Goal: Information Seeking & Learning: Learn about a topic

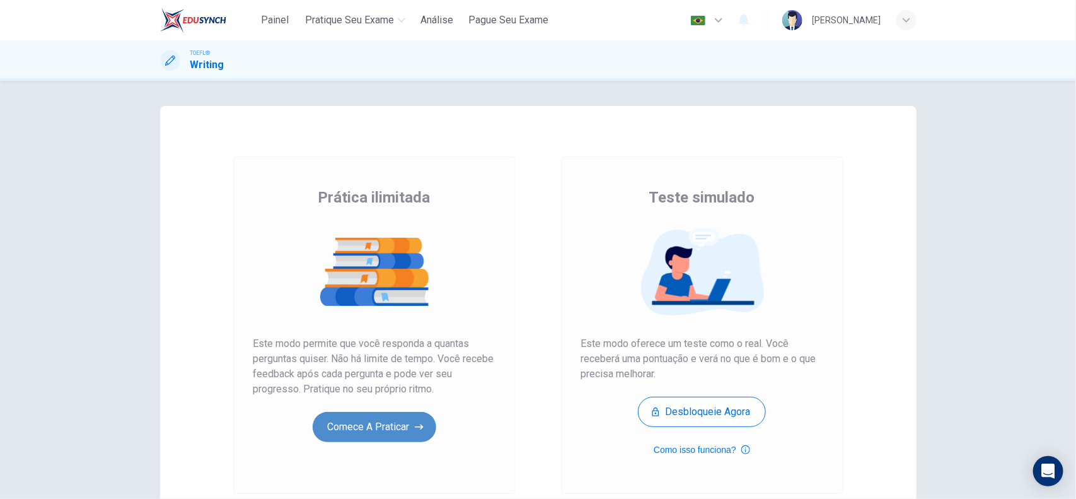
click at [383, 419] on button "Comece a praticar" at bounding box center [375, 427] width 124 height 30
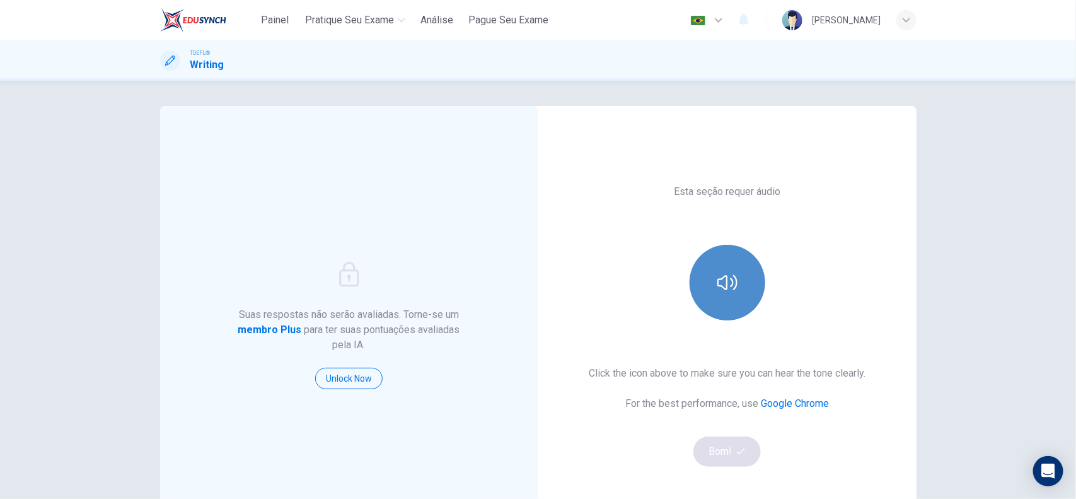
click at [707, 281] on button "button" at bounding box center [728, 283] width 76 height 76
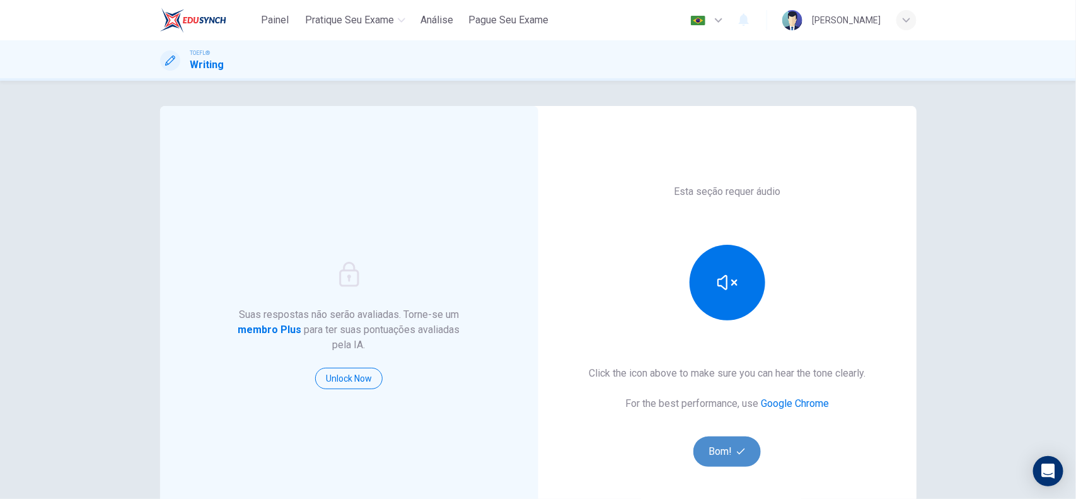
click at [722, 451] on button "Bom!" at bounding box center [726, 451] width 67 height 30
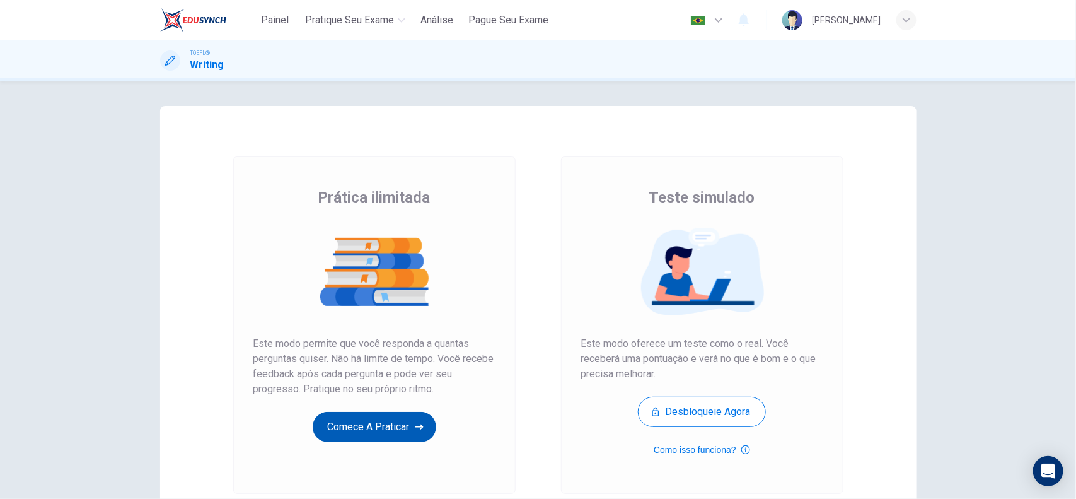
click at [354, 432] on button "Comece a praticar" at bounding box center [375, 427] width 124 height 30
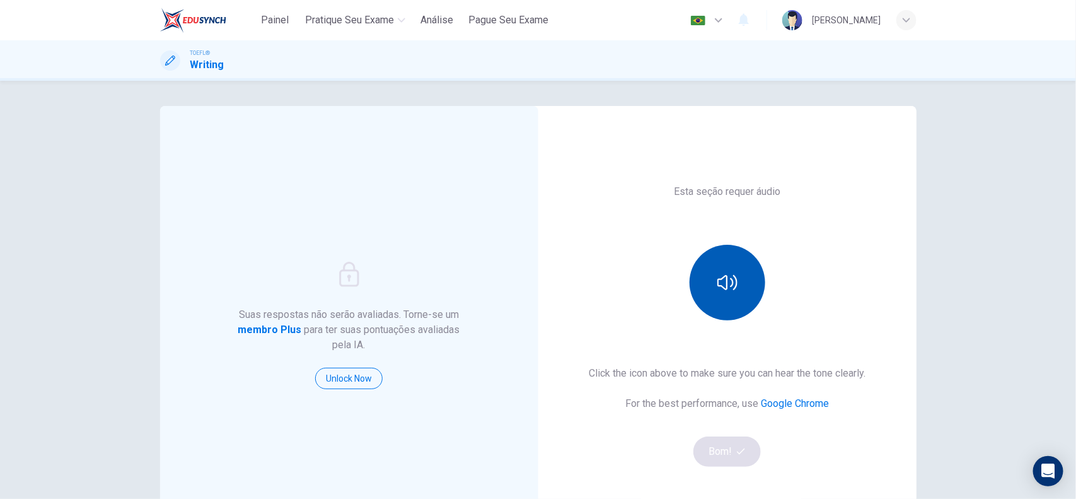
click at [728, 298] on button "button" at bounding box center [728, 283] width 76 height 76
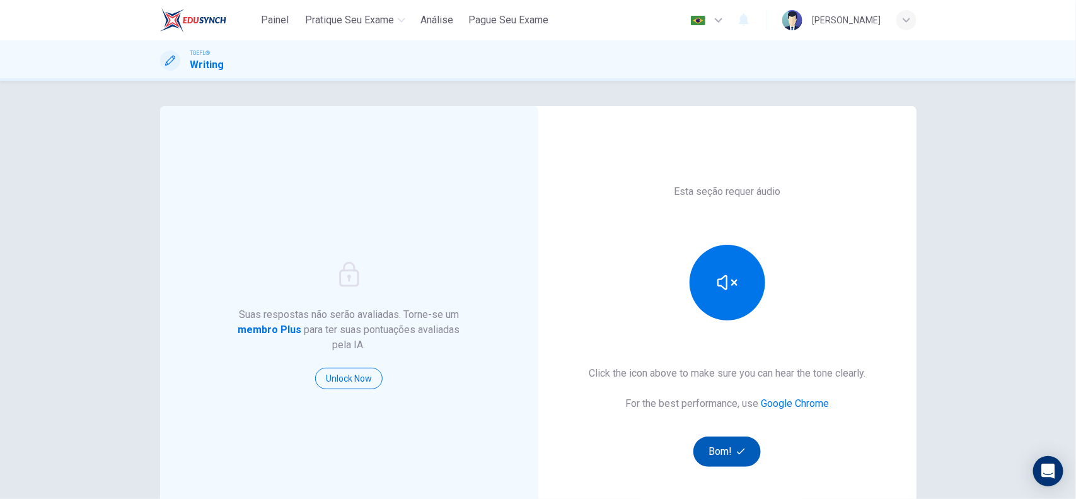
click at [727, 455] on button "Bom!" at bounding box center [726, 451] width 67 height 30
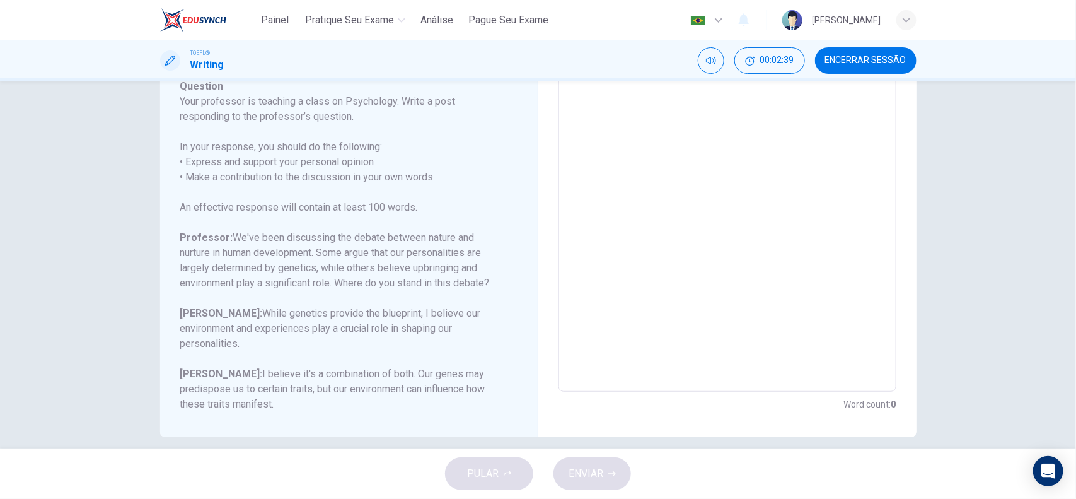
scroll to position [193, 0]
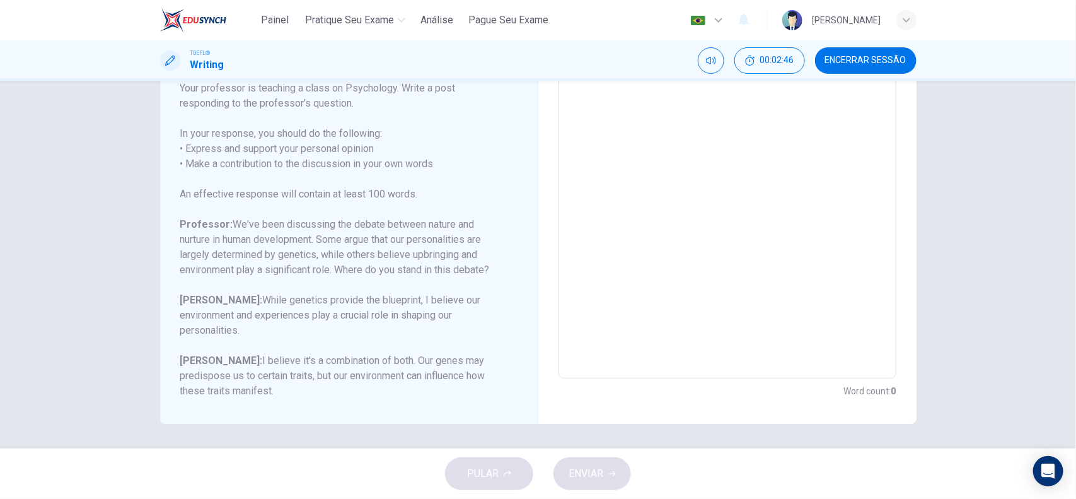
click at [188, 223] on h6 "Professor: We've been discussing the debate between nature and nurture in human…" at bounding box center [341, 247] width 322 height 61
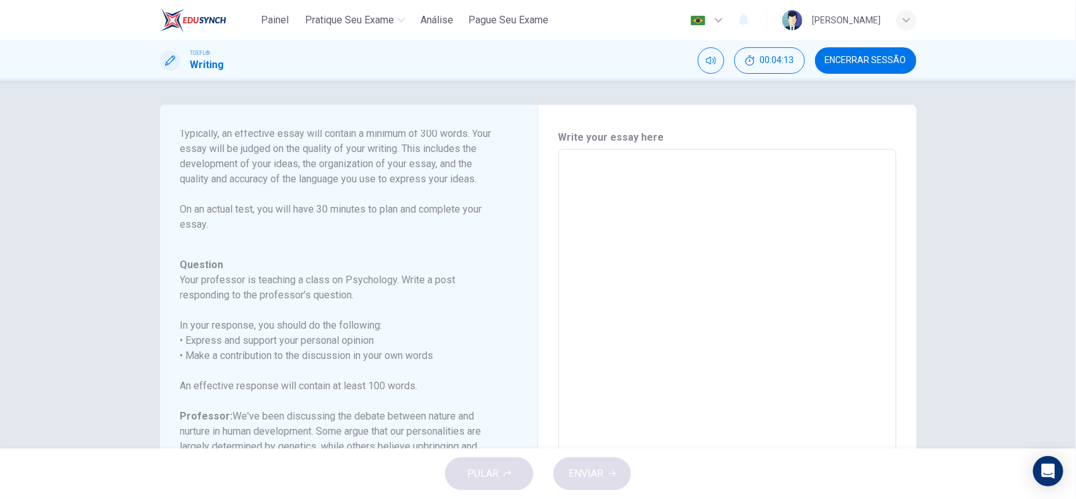
scroll to position [0, 0]
click at [705, 263] on textarea at bounding box center [727, 361] width 320 height 400
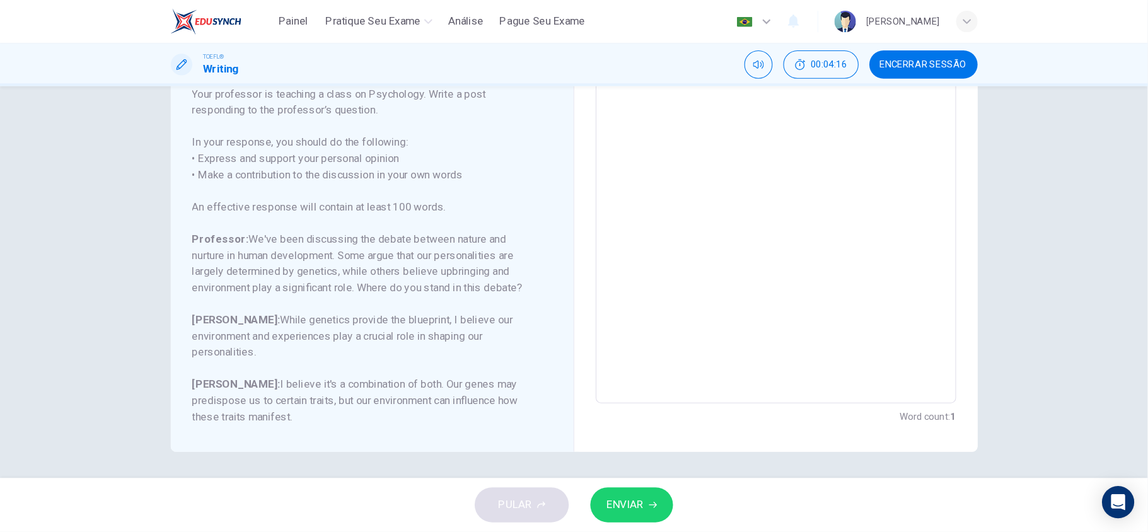
scroll to position [80, 0]
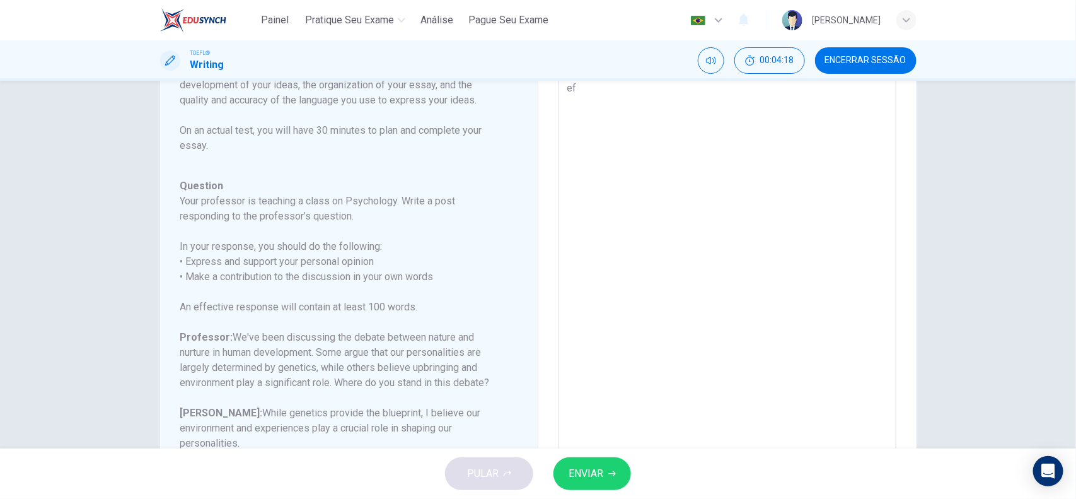
type textarea "e"
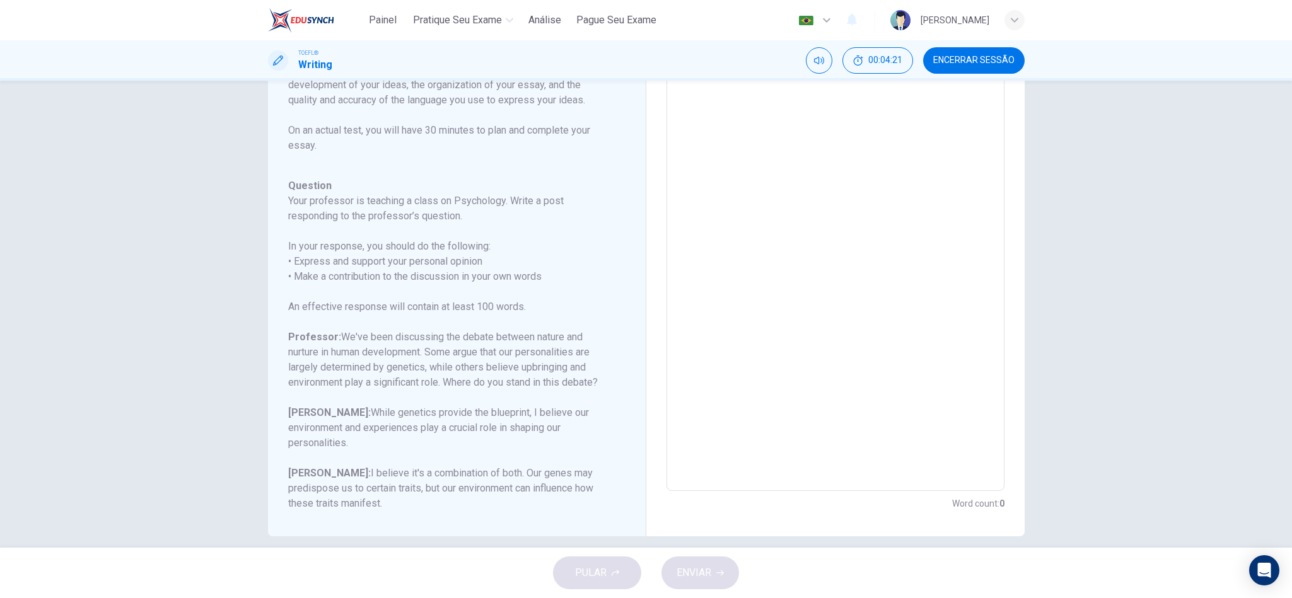
scroll to position [0, 0]
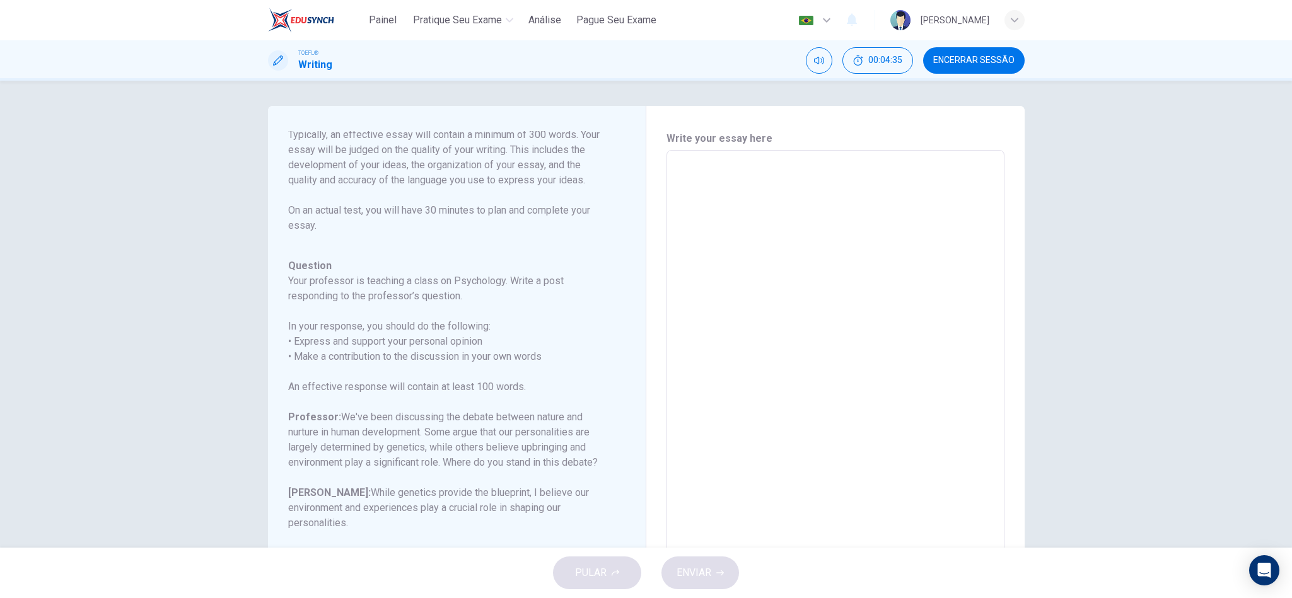
click at [773, 214] on textarea at bounding box center [835, 361] width 320 height 400
click at [782, 174] on textarea "In my opinion" at bounding box center [835, 361] width 320 height 400
click at [842, 172] on textarea "In my opinion it's a combination" at bounding box center [835, 361] width 320 height 400
drag, startPoint x: 932, startPoint y: 178, endPoint x: 768, endPoint y: 189, distance: 164.9
click at [768, 189] on textarea "In my opinion it's a combination of both" at bounding box center [835, 361] width 320 height 400
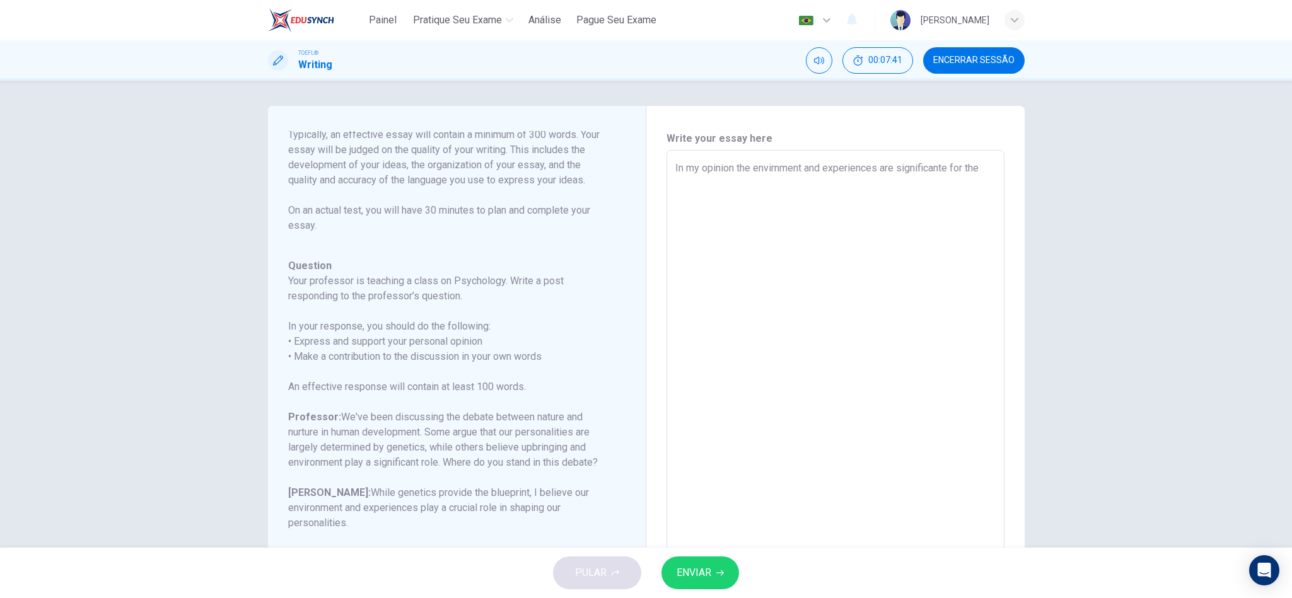
drag, startPoint x: 944, startPoint y: 165, endPoint x: 964, endPoint y: 165, distance: 20.2
click at [944, 165] on textarea "In my opinion the envirnment and experiences are significante for the" at bounding box center [835, 361] width 320 height 400
click at [893, 212] on textarea "In my opinion the environment and experiences are significant for the human dev…" at bounding box center [835, 361] width 320 height 400
drag, startPoint x: 731, startPoint y: 168, endPoint x: 396, endPoint y: 135, distance: 336.4
click at [396, 135] on div "Question 1 Question Type : Writing for an Academic Discussion Directions For th…" at bounding box center [646, 361] width 756 height 511
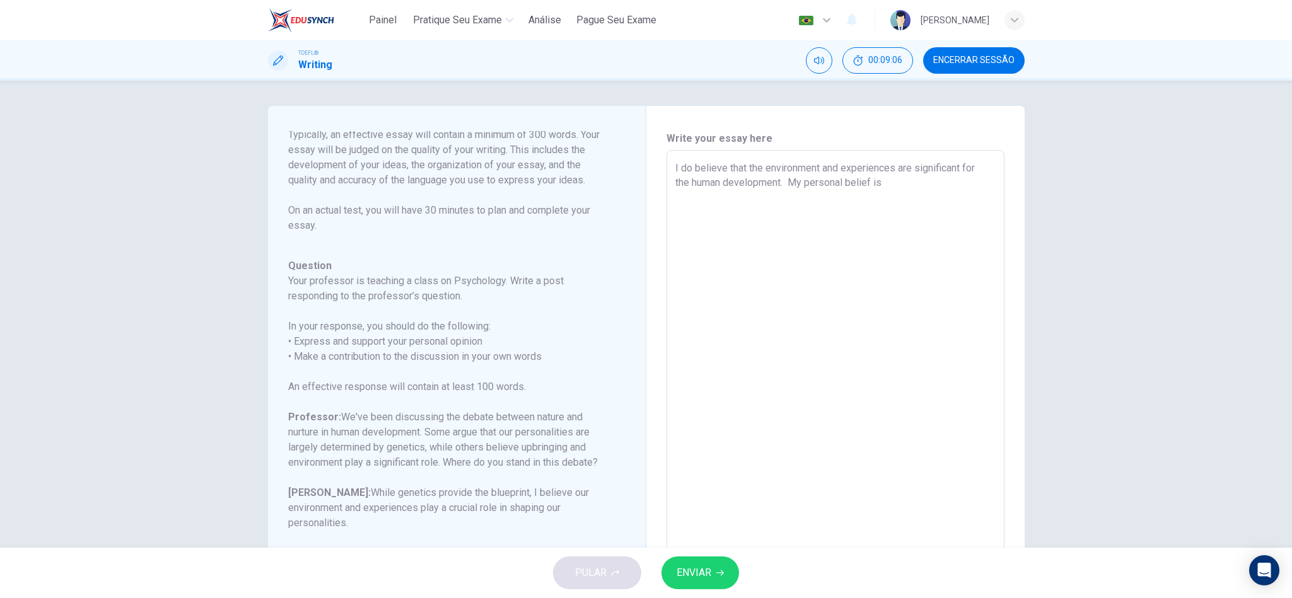
click at [906, 167] on textarea "I do believe that the environment and experiences are significant for the human…" at bounding box center [835, 361] width 320 height 400
click at [1003, 214] on div "Write your essay here I do believe that the environment and experiences are mor…" at bounding box center [835, 361] width 378 height 511
click at [988, 182] on textarea "I do believe that the environment and experiences are more significant for the …" at bounding box center [835, 361] width 320 height 400
drag, startPoint x: 988, startPoint y: 182, endPoint x: 889, endPoint y: 183, distance: 98.3
click at [889, 183] on textarea "I do believe that the environment and experiences are more significant for the …" at bounding box center [835, 361] width 320 height 400
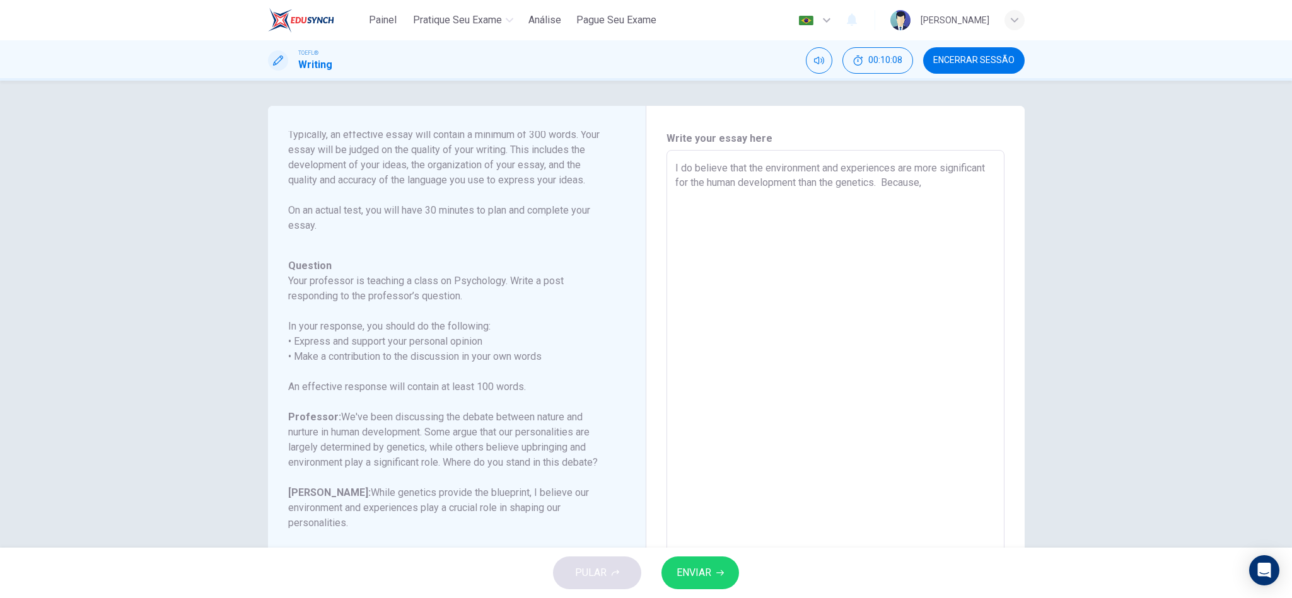
click at [946, 195] on textarea "I do believe that the environment and experiences are more significant for the …" at bounding box center [835, 361] width 320 height 400
click at [905, 209] on textarea "I do believe that the environment and experiences are more significant for the …" at bounding box center [835, 361] width 320 height 400
click at [946, 184] on textarea "I do believe that the environment and experiences are more significant for the …" at bounding box center [835, 361] width 320 height 400
click at [925, 185] on textarea "I do believe that the environment and experiences are more significant for the …" at bounding box center [835, 361] width 320 height 400
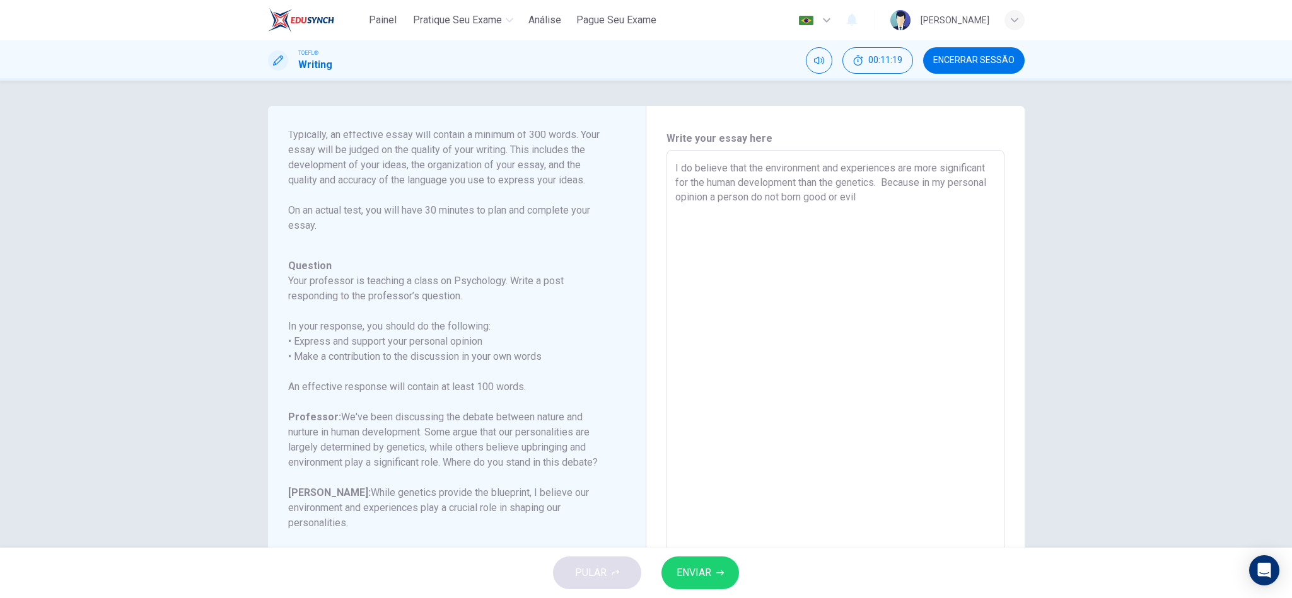
click at [900, 199] on textarea "I do believe that the environment and experiences are more significant for the …" at bounding box center [835, 361] width 320 height 400
click at [927, 228] on textarea "I do believe that the environment and experiences are more significant for the …" at bounding box center [835, 361] width 320 height 400
click at [959, 186] on textarea "I do believe that the environment and experiences are more significant for the …" at bounding box center [835, 361] width 320 height 400
drag, startPoint x: 864, startPoint y: 218, endPoint x: 758, endPoint y: 209, distance: 106.3
click at [758, 209] on textarea "I do believe that the environment and experiences are more significant for the …" at bounding box center [835, 361] width 320 height 400
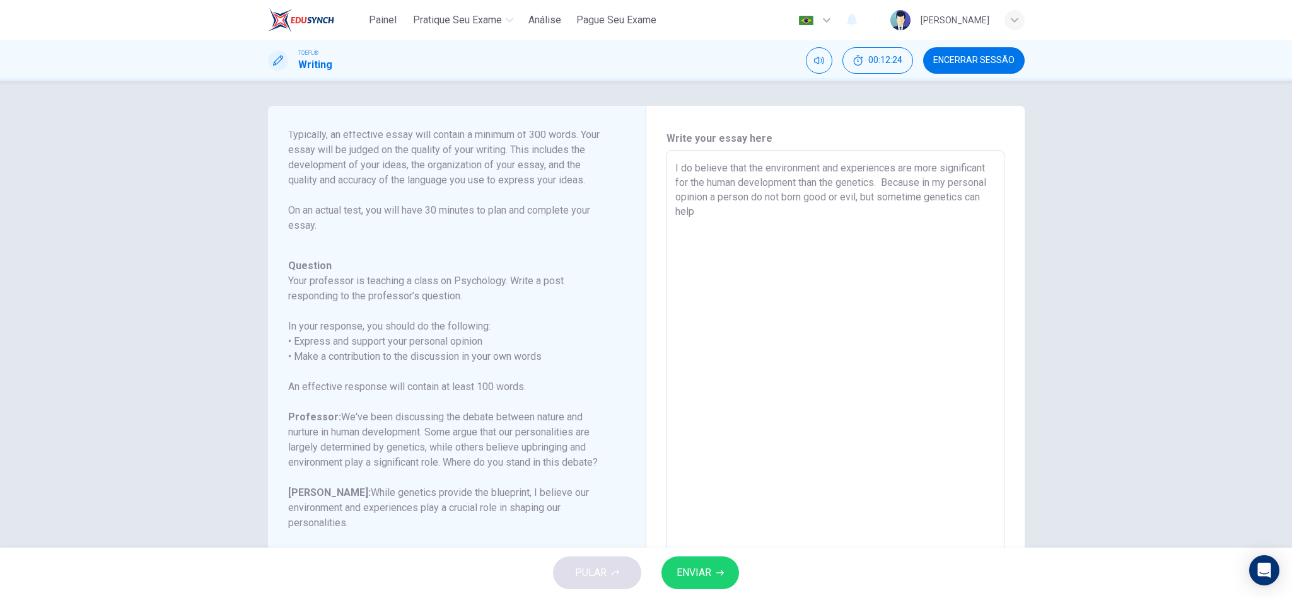
drag, startPoint x: 778, startPoint y: 218, endPoint x: 794, endPoint y: 199, distance: 25.5
click at [794, 199] on textarea "I do believe that the environment and experiences are more significant for the …" at bounding box center [835, 361] width 320 height 400
click at [972, 187] on textarea "I do believe that the environment and experiences are more significant for the …" at bounding box center [835, 361] width 320 height 400
click at [973, 197] on textarea "I do believe that the environment and experiences are more significant for the …" at bounding box center [835, 361] width 320 height 400
click at [946, 200] on textarea "I do believe that the environment and experiences are more significant for the …" at bounding box center [835, 361] width 320 height 400
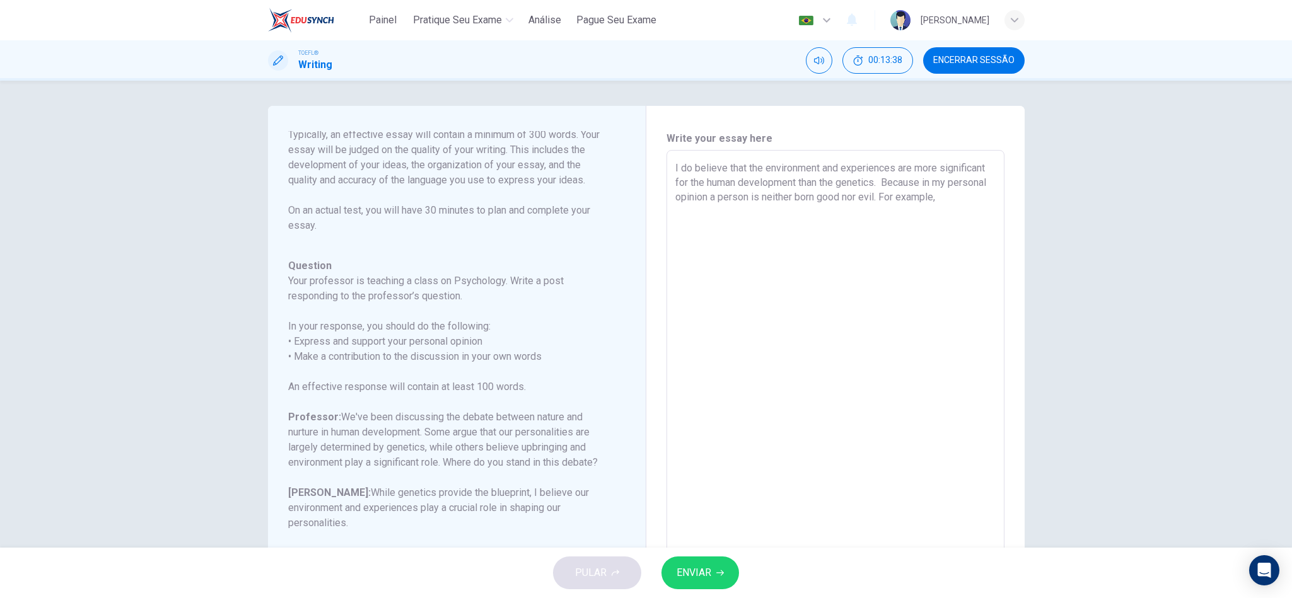
click at [986, 200] on textarea "I do believe that the environment and experiences are more significant for the …" at bounding box center [835, 361] width 320 height 400
click at [925, 216] on textarea "I do believe that the environment and experiences are more significant for the …" at bounding box center [835, 361] width 320 height 400
click at [819, 214] on textarea "I do believe that the environment and experiences are more significant for the …" at bounding box center [835, 361] width 320 height 400
click at [876, 274] on textarea "I do believe that the environment and experiences are more significant for the …" at bounding box center [835, 361] width 320 height 400
click at [952, 229] on textarea "I do believe that the environment and experiences are more significant for the …" at bounding box center [835, 361] width 320 height 400
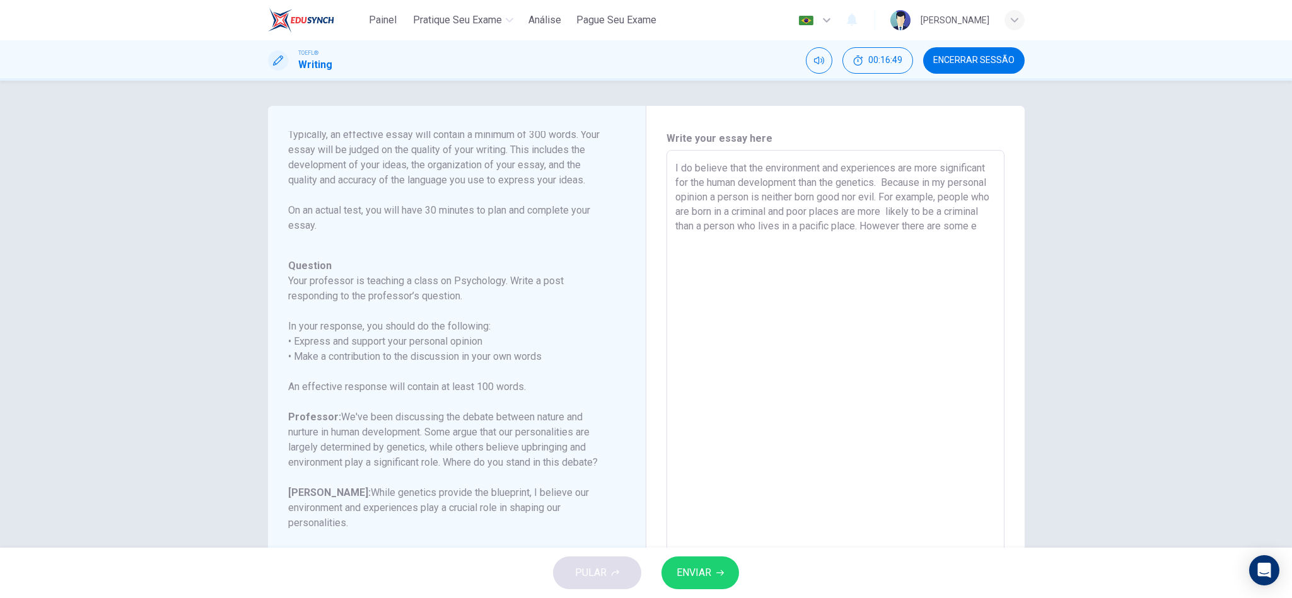
click at [740, 236] on textarea "I do believe that the environment and experiences are more significant for the …" at bounding box center [835, 361] width 320 height 400
click at [867, 250] on textarea "I do believe that the environment and experiences are more significant for the …" at bounding box center [835, 361] width 320 height 400
click at [838, 279] on textarea "I do believe that the environment and experiences are more significant for the …" at bounding box center [835, 361] width 320 height 400
click at [853, 238] on textarea "I do believe that the environment and experiences are more significant for the …" at bounding box center [835, 361] width 320 height 400
click at [889, 239] on textarea "I do believe that the environment and experiences are more significant for the …" at bounding box center [835, 361] width 320 height 400
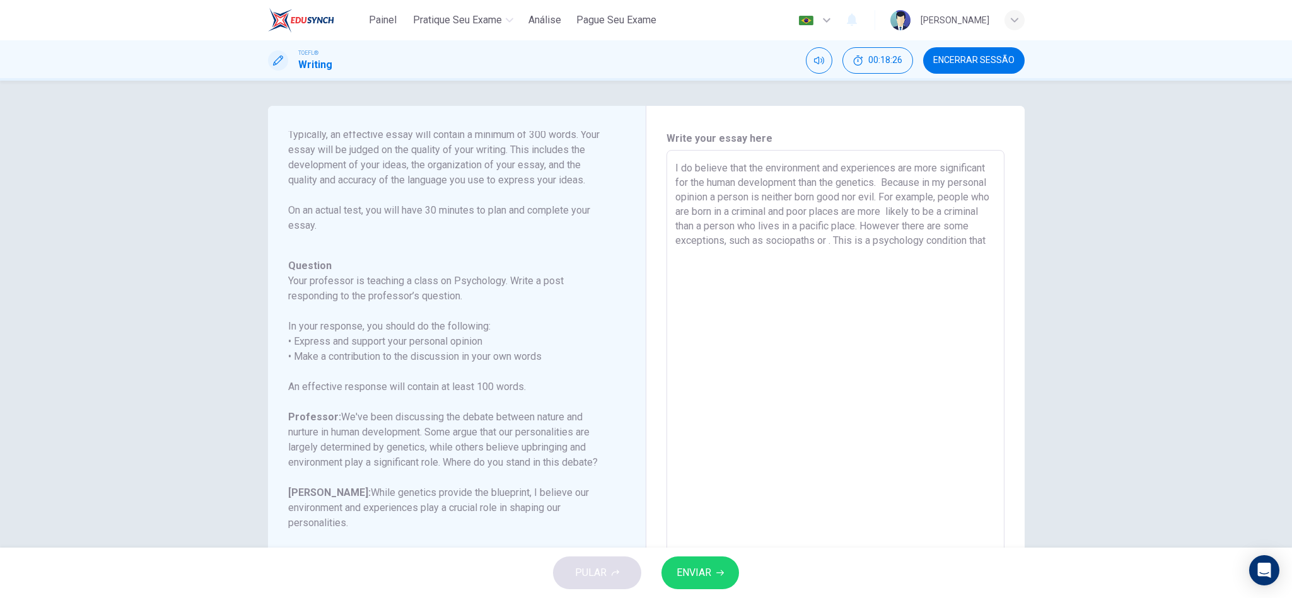
click at [869, 239] on textarea "I do believe that the environment and experiences are more significant for the …" at bounding box center [835, 361] width 320 height 400
drag, startPoint x: 884, startPoint y: 250, endPoint x: 880, endPoint y: 241, distance: 9.6
click at [880, 241] on textarea "I do believe that the environment and experiences are more significant for the …" at bounding box center [835, 361] width 320 height 400
click at [936, 214] on textarea "I do believe that the environment and experiences are more significant for the …" at bounding box center [835, 361] width 320 height 400
click at [888, 272] on textarea "I do believe that the environment and experiences are more significant for the …" at bounding box center [835, 361] width 320 height 400
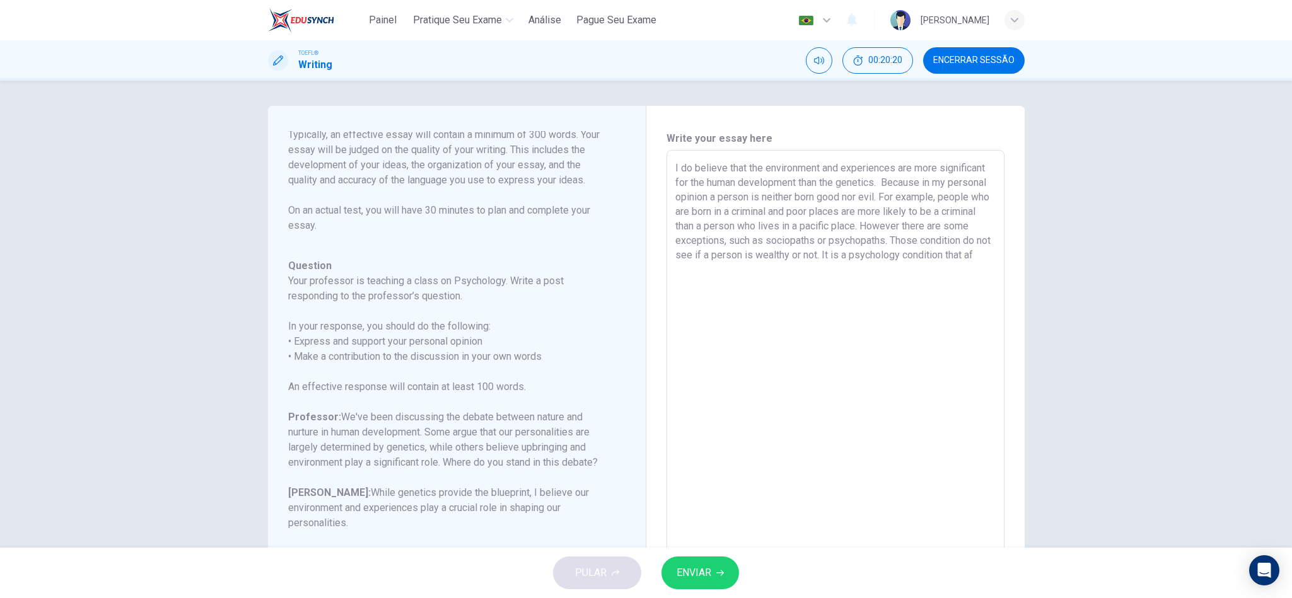
click at [814, 265] on textarea "I do believe that the environment and experiences are more significant for the …" at bounding box center [835, 361] width 320 height 400
click at [876, 178] on textarea "I do believe that the environment and experiences are more significant for the …" at bounding box center [835, 361] width 320 height 400
click at [852, 257] on textarea "I do believe that the environment and experiences are more significant for the …" at bounding box center [835, 361] width 320 height 400
click at [862, 263] on textarea "I do believe that the environment and experiences are more significant for the …" at bounding box center [835, 361] width 320 height 400
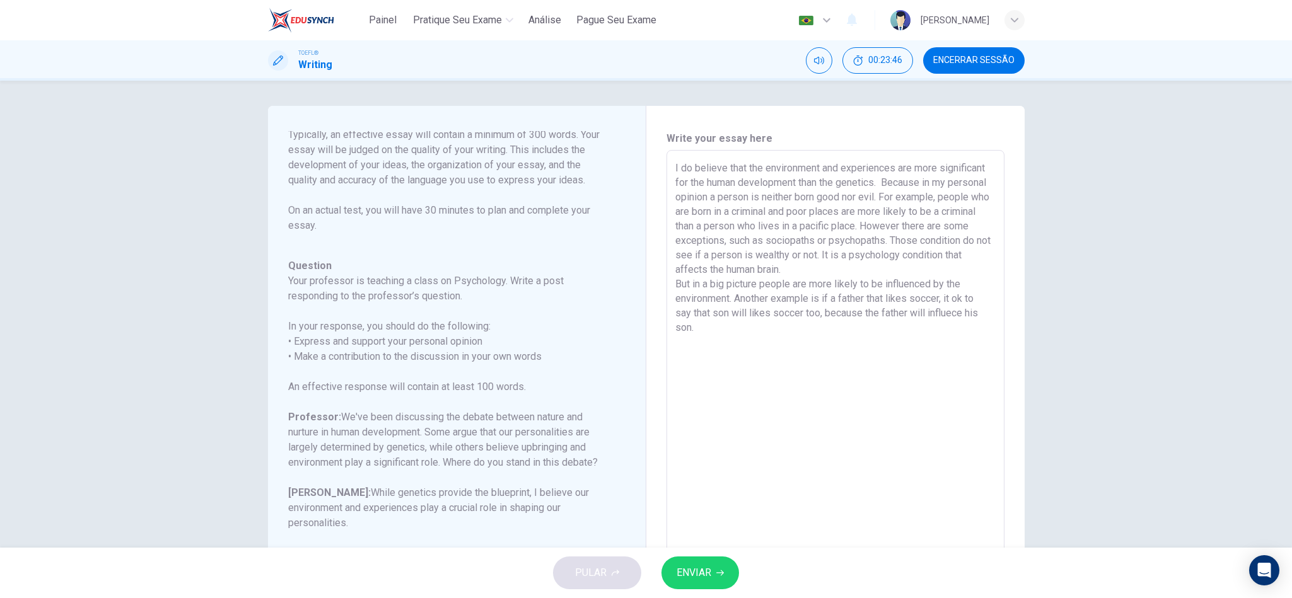
scroll to position [93, 0]
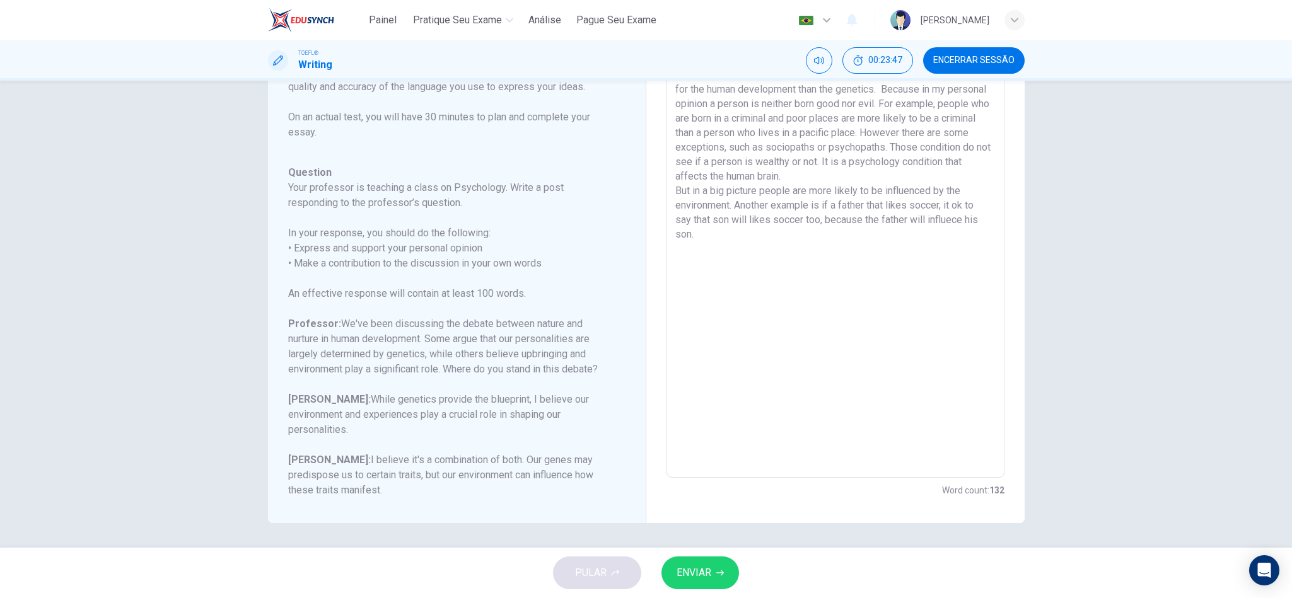
type textarea "I do believe that the environment and experiences are more significant for the …"
click at [698, 498] on span "ENVIAR" at bounding box center [693, 573] width 35 height 18
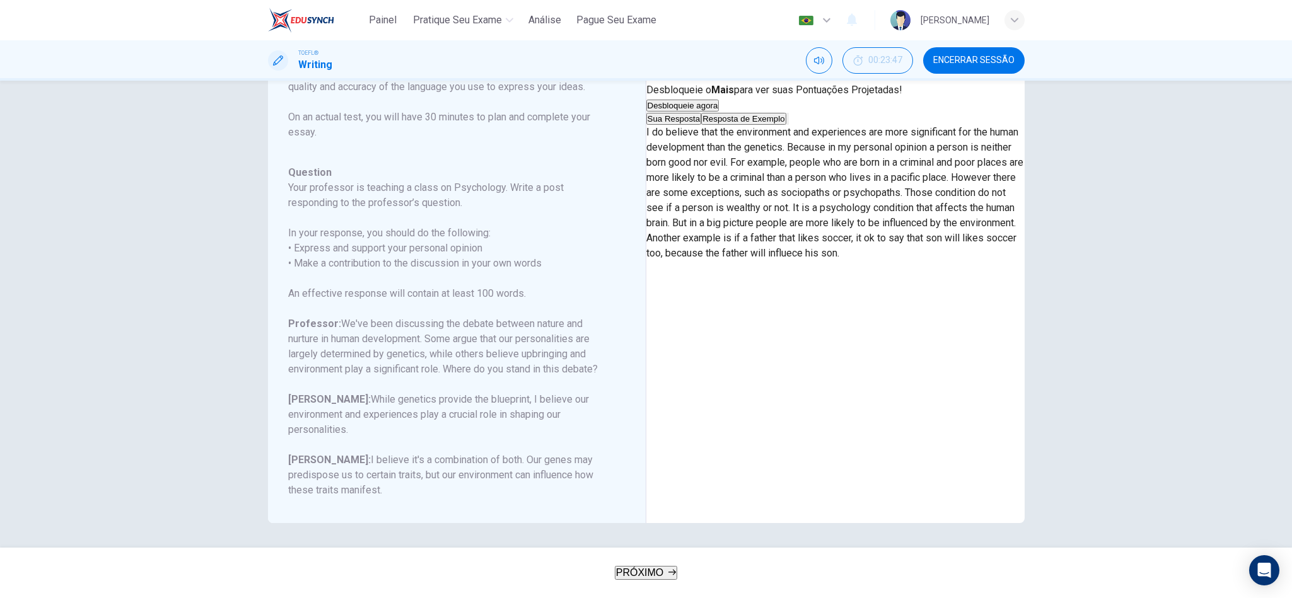
scroll to position [0, 0]
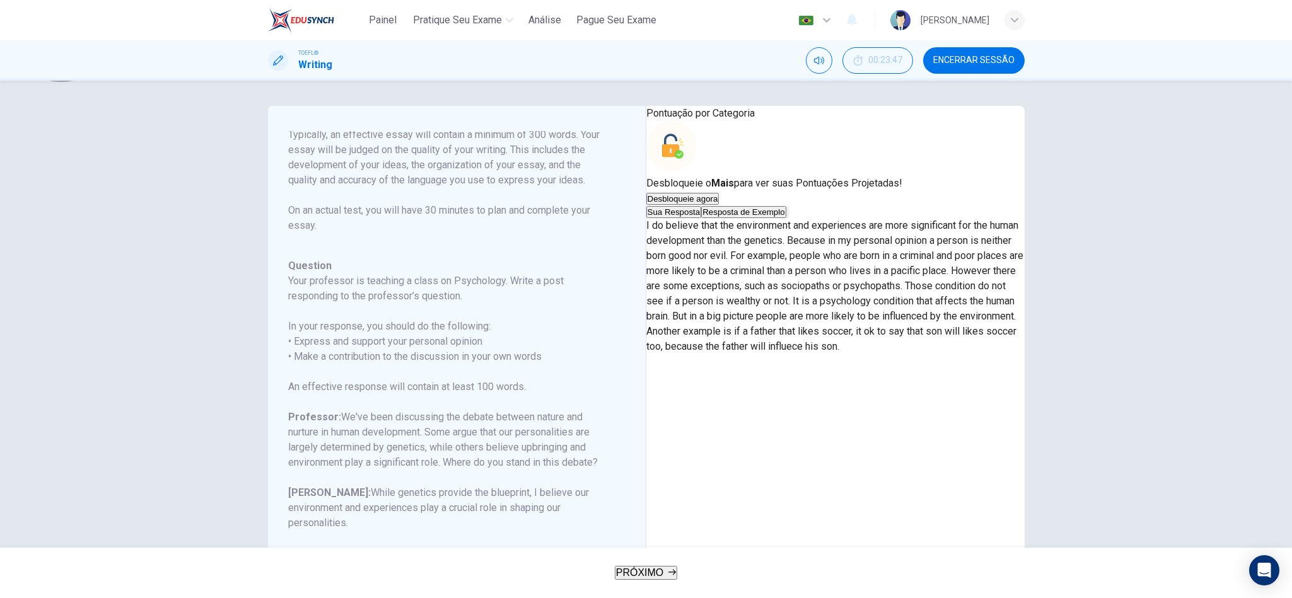
click at [785, 218] on button "Resposta de Exemplo" at bounding box center [743, 212] width 84 height 12
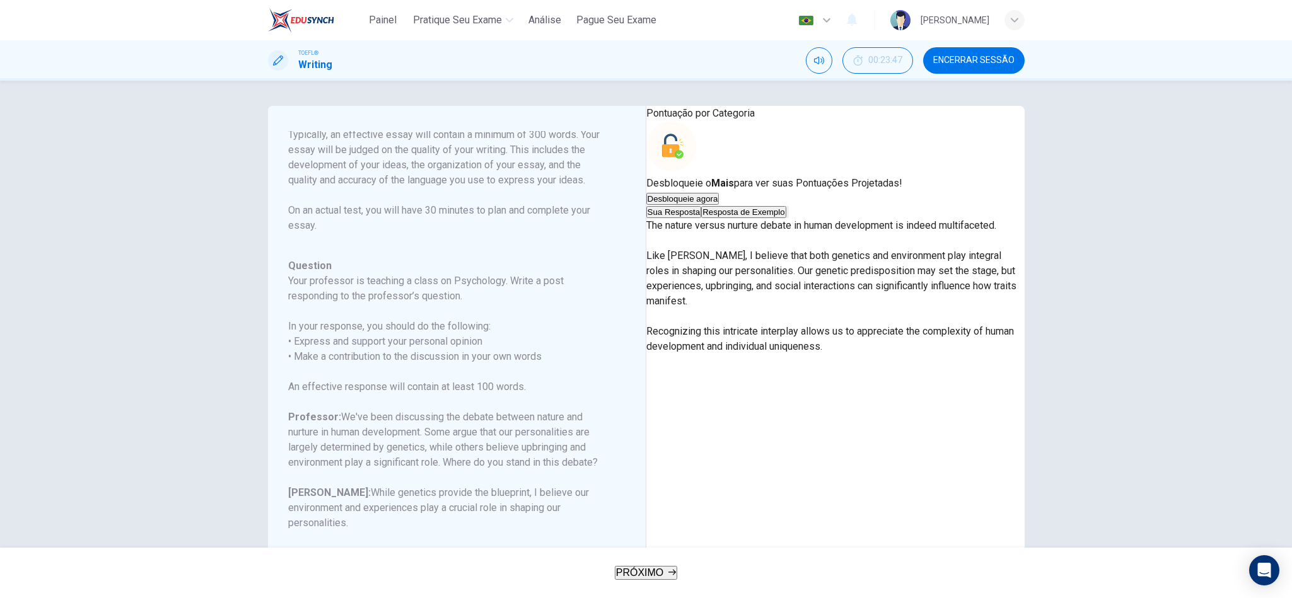
click at [766, 354] on p "The nature versus nurture debate in human development is indeed multifaceted. L…" at bounding box center [835, 286] width 378 height 136
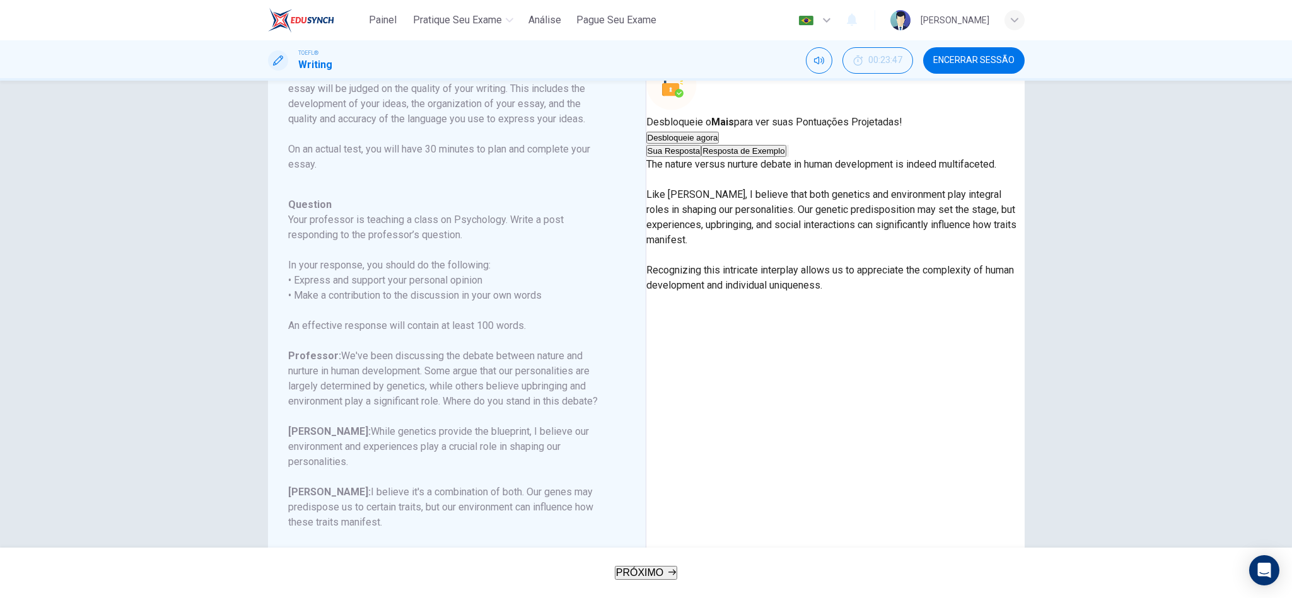
scroll to position [93, 0]
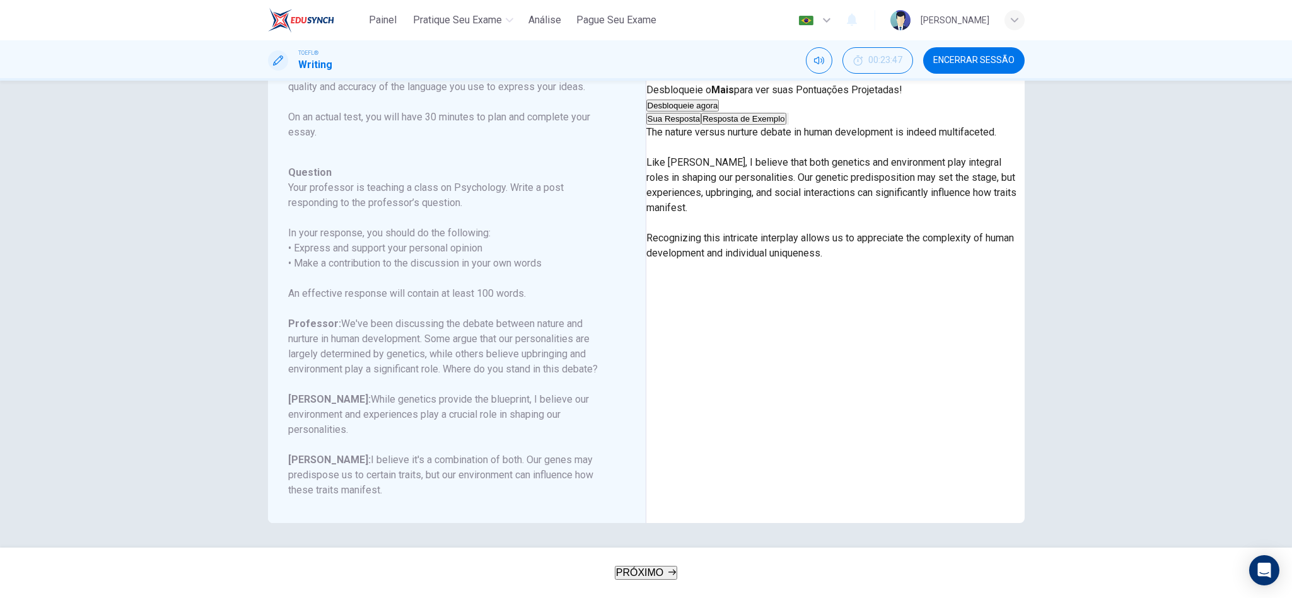
drag, startPoint x: 859, startPoint y: 362, endPoint x: 687, endPoint y: 240, distance: 210.2
click at [687, 240] on p "The nature versus nurture debate in human development is indeed multifaceted. L…" at bounding box center [835, 193] width 378 height 136
click at [651, 498] on span "PRÓXIMO" at bounding box center [640, 572] width 48 height 11
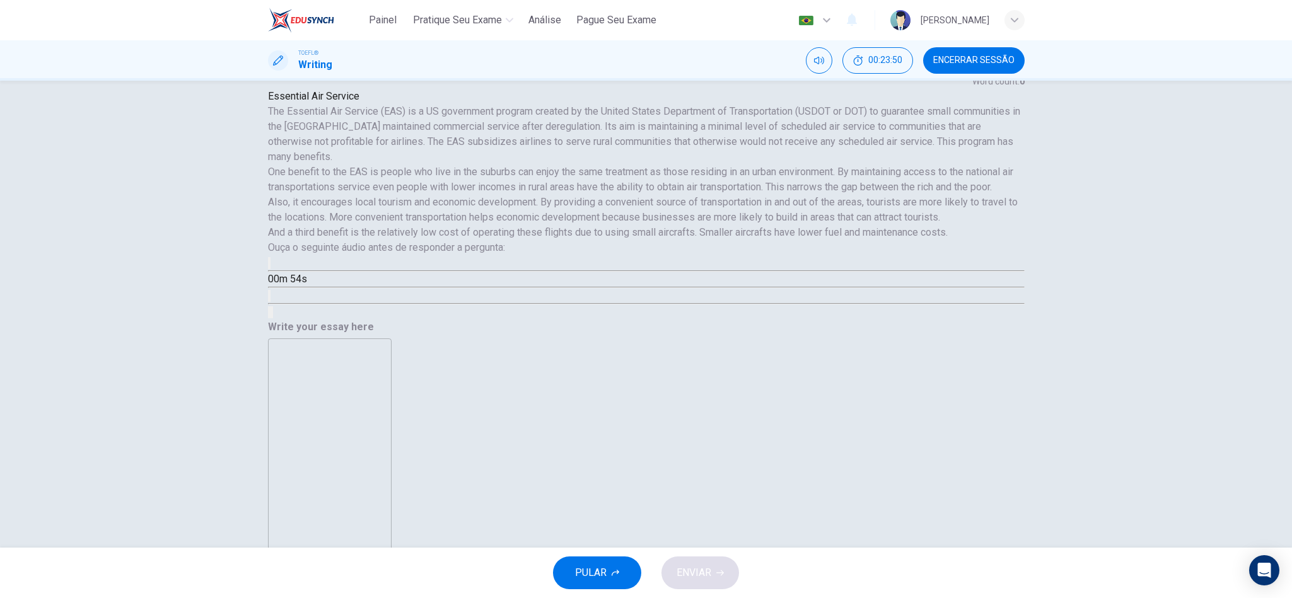
scroll to position [0, 0]
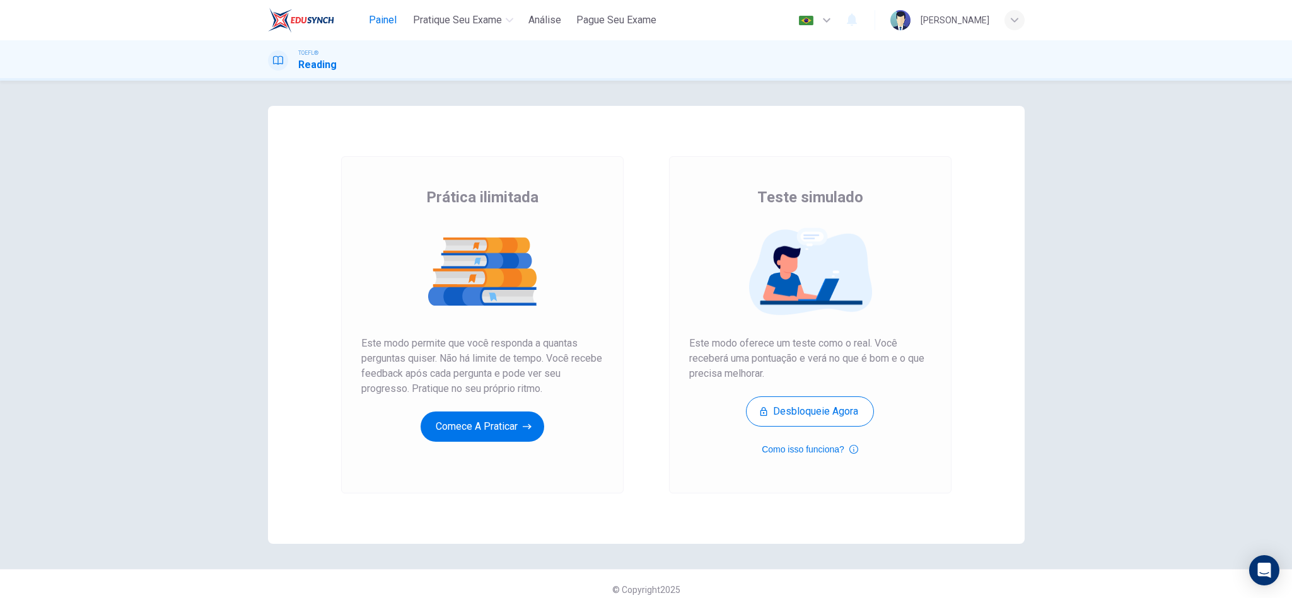
click at [371, 9] on button "Painel" at bounding box center [382, 20] width 40 height 23
click at [467, 413] on button "Comece a praticar" at bounding box center [482, 427] width 124 height 30
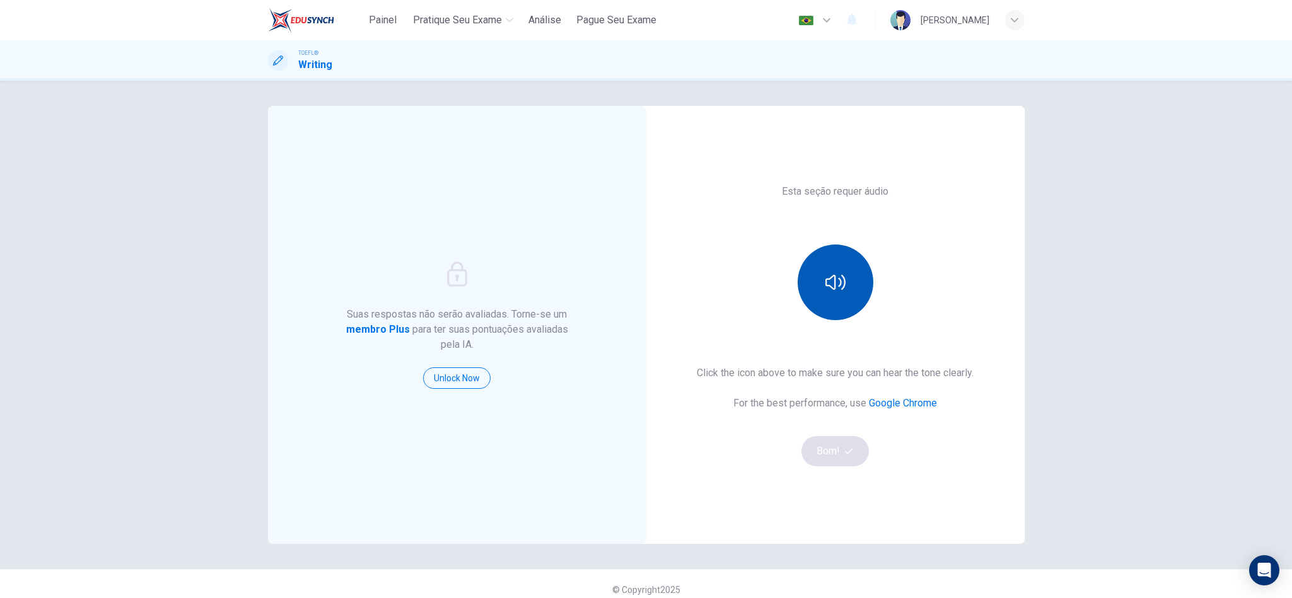
click at [825, 286] on icon "button" at bounding box center [835, 282] width 20 height 20
click at [817, 451] on button "Bom!" at bounding box center [834, 451] width 67 height 30
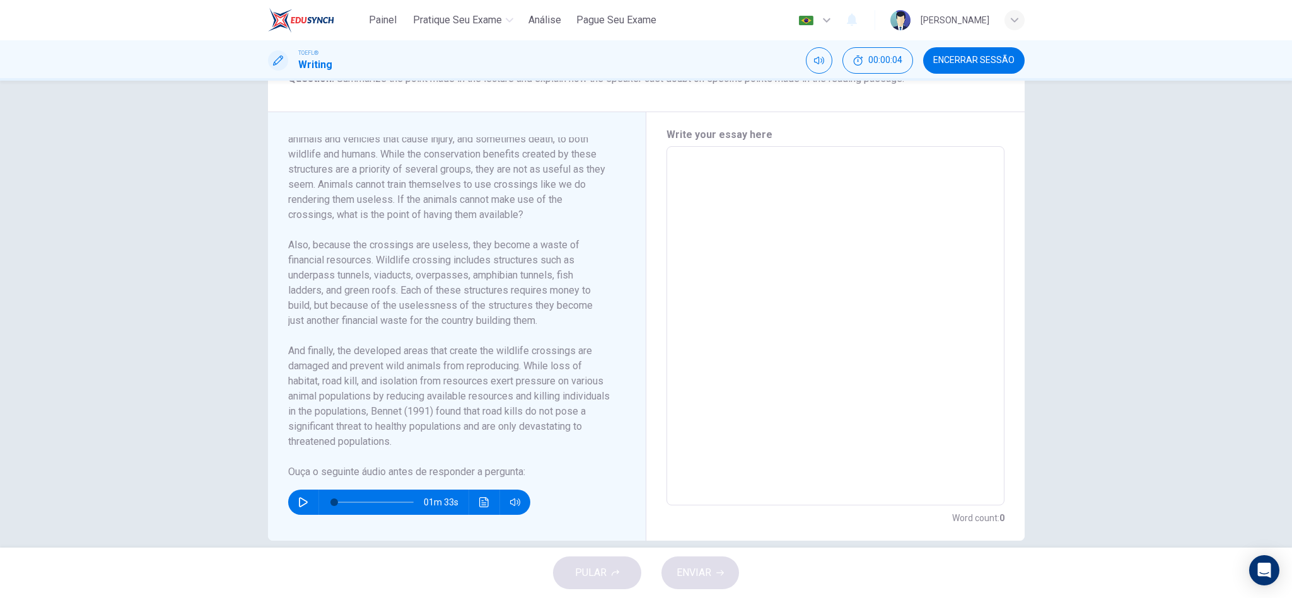
scroll to position [254, 0]
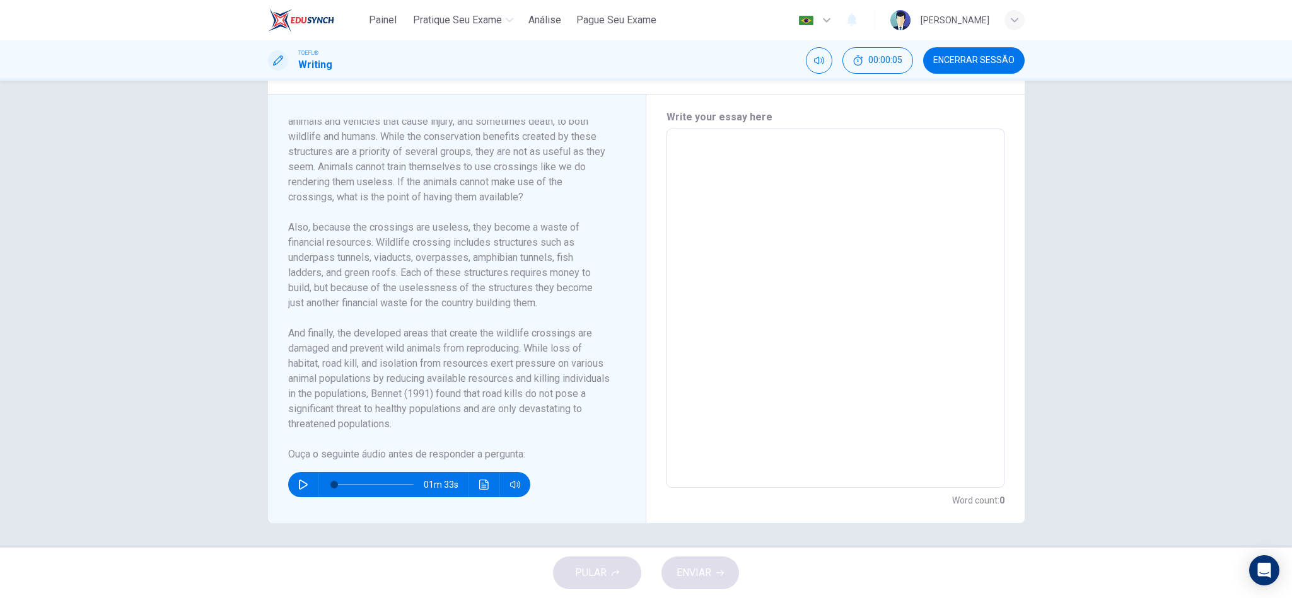
click at [772, 375] on textarea at bounding box center [835, 308] width 320 height 338
click at [683, 161] on textarea at bounding box center [835, 308] width 320 height 338
type textarea "a"
type textarea "x"
type textarea "ad"
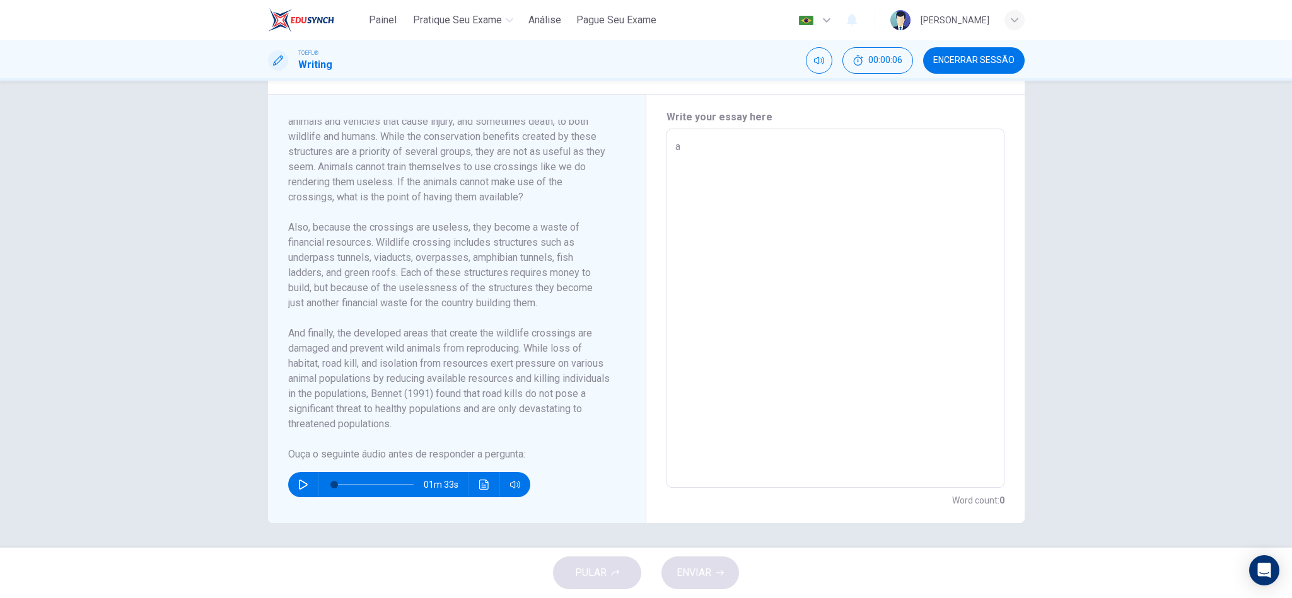
type textarea "x"
type textarea "ad"
click at [690, 571] on span "ENVIAR" at bounding box center [693, 573] width 35 height 18
type textarea "x"
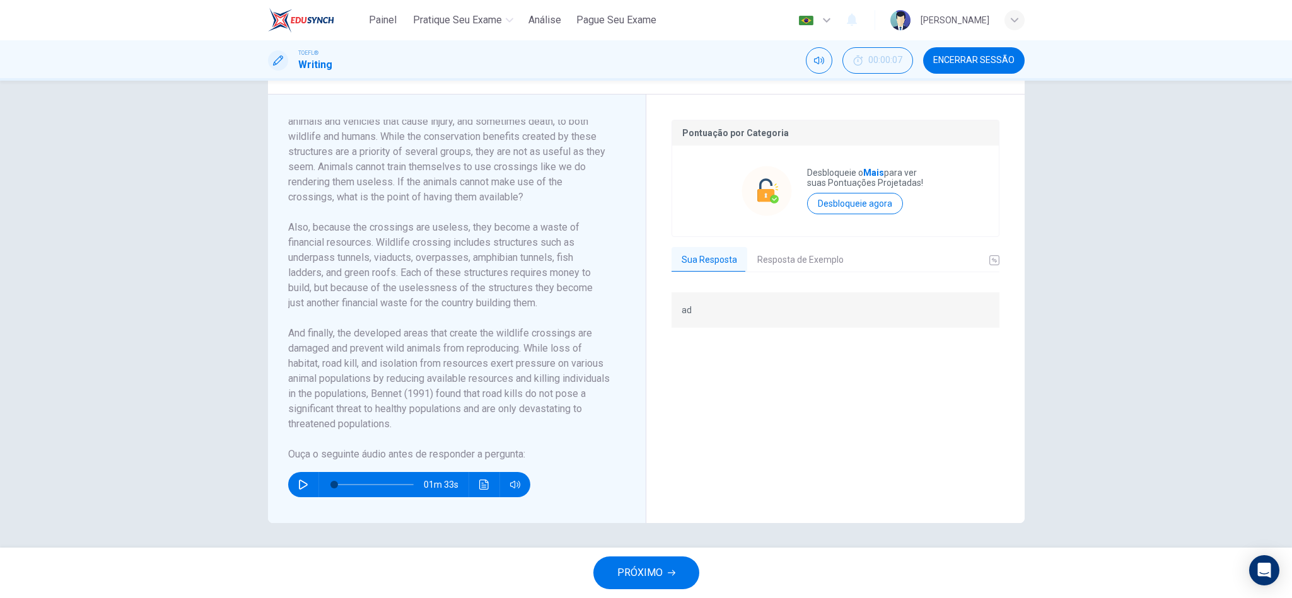
click at [813, 256] on button "Resposta de Exemplo" at bounding box center [800, 260] width 107 height 26
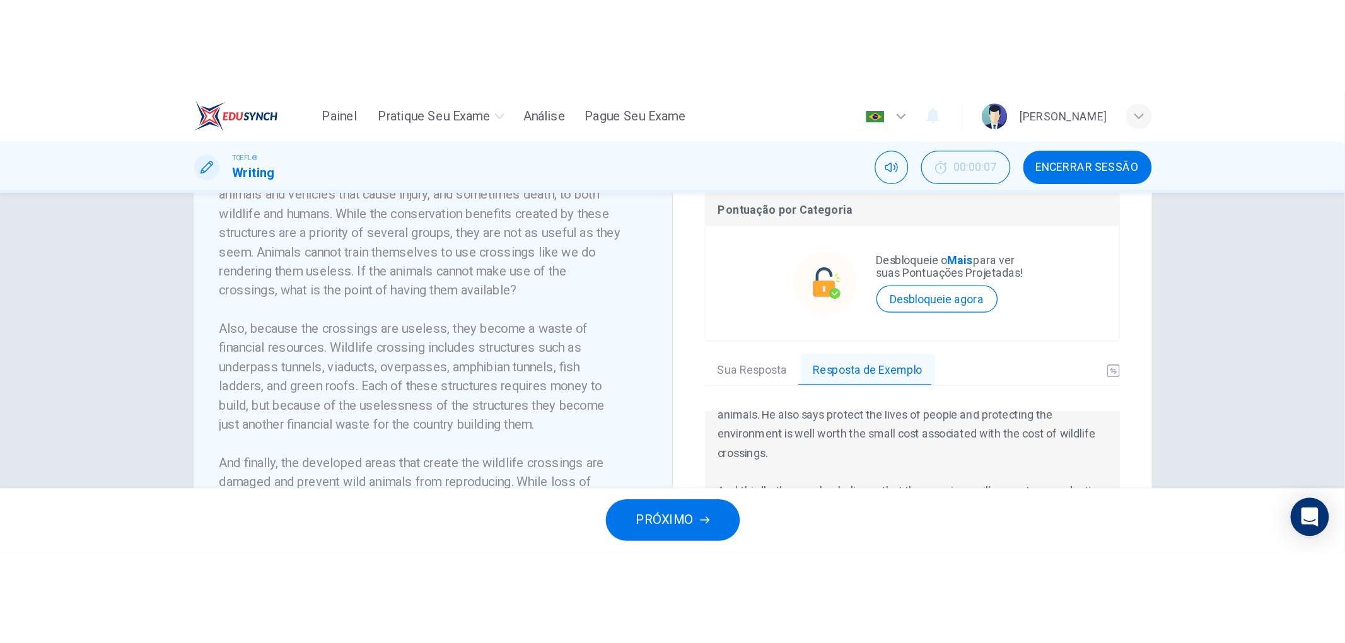
scroll to position [248, 0]
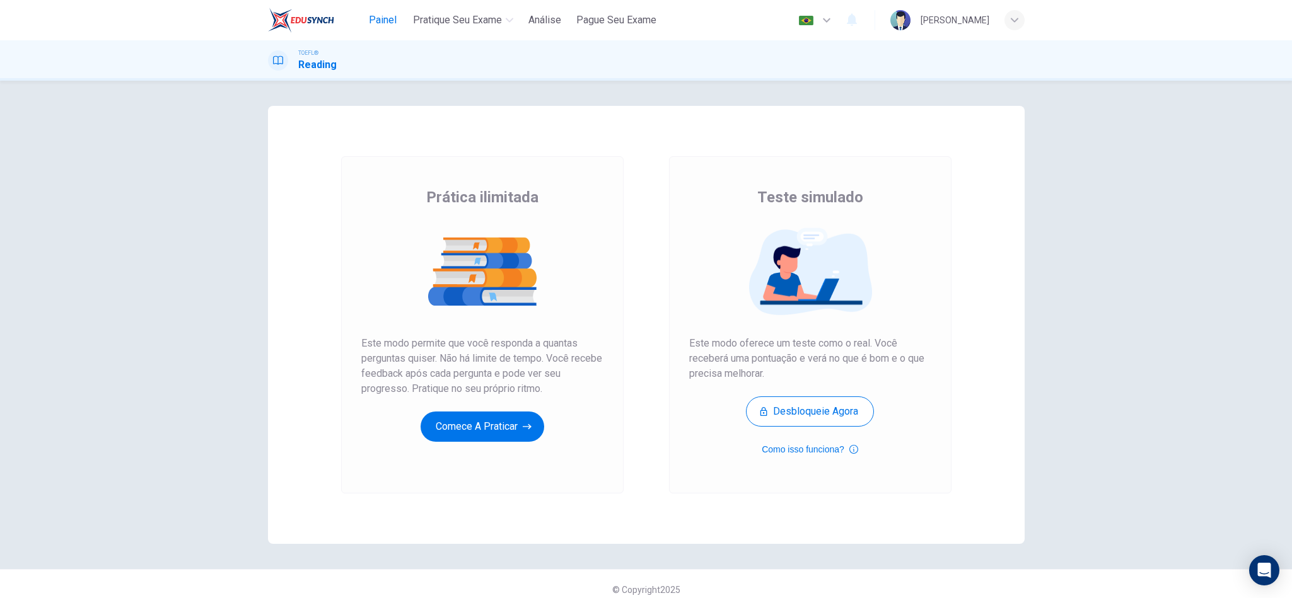
click at [376, 14] on span "Painel" at bounding box center [383, 20] width 28 height 15
click at [462, 439] on button "Comece a praticar" at bounding box center [482, 427] width 124 height 30
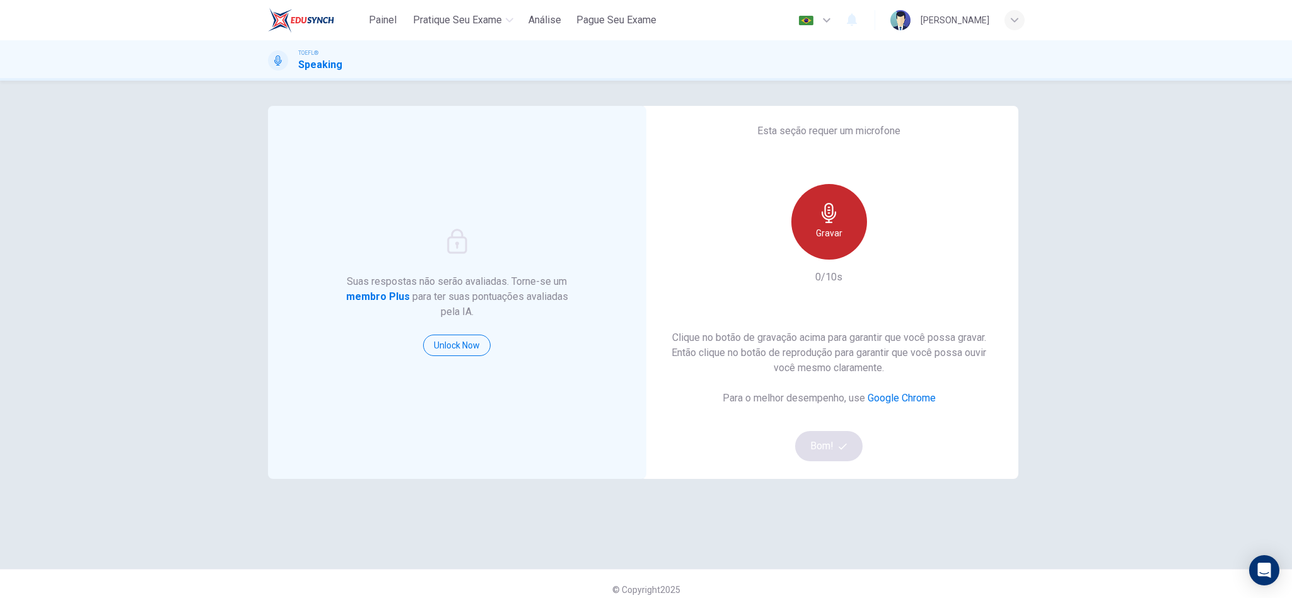
click at [833, 214] on icon "button" at bounding box center [829, 213] width 20 height 20
click at [819, 452] on button "Bom!" at bounding box center [828, 446] width 67 height 30
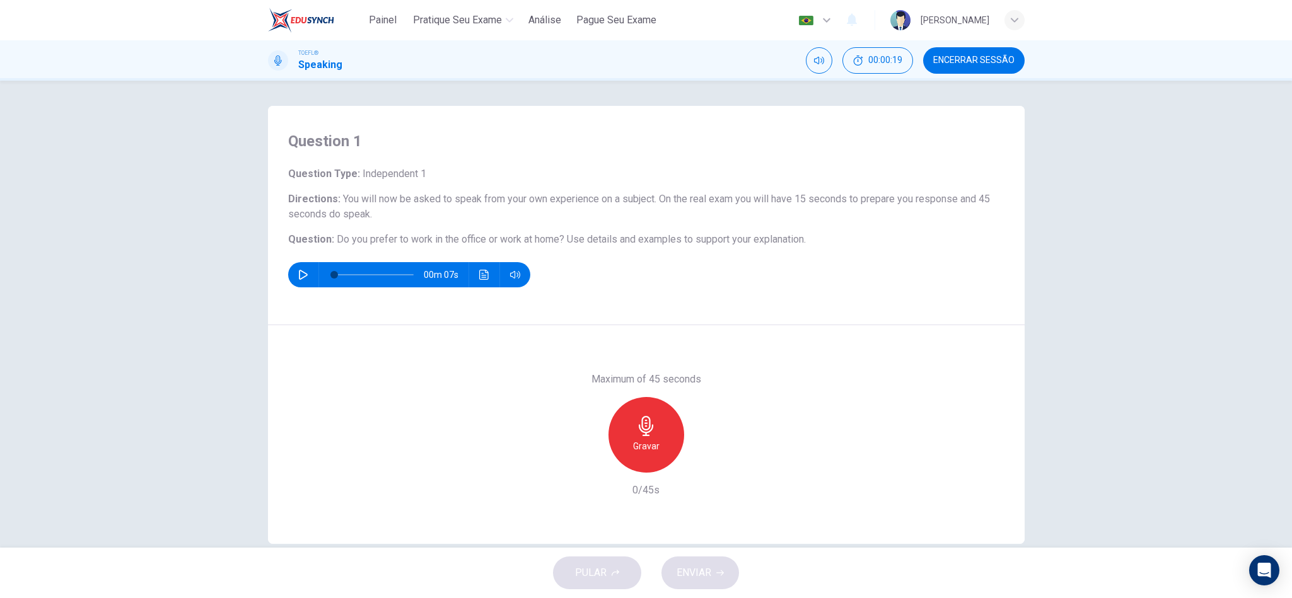
click at [293, 267] on button "button" at bounding box center [303, 274] width 20 height 25
type input "0"
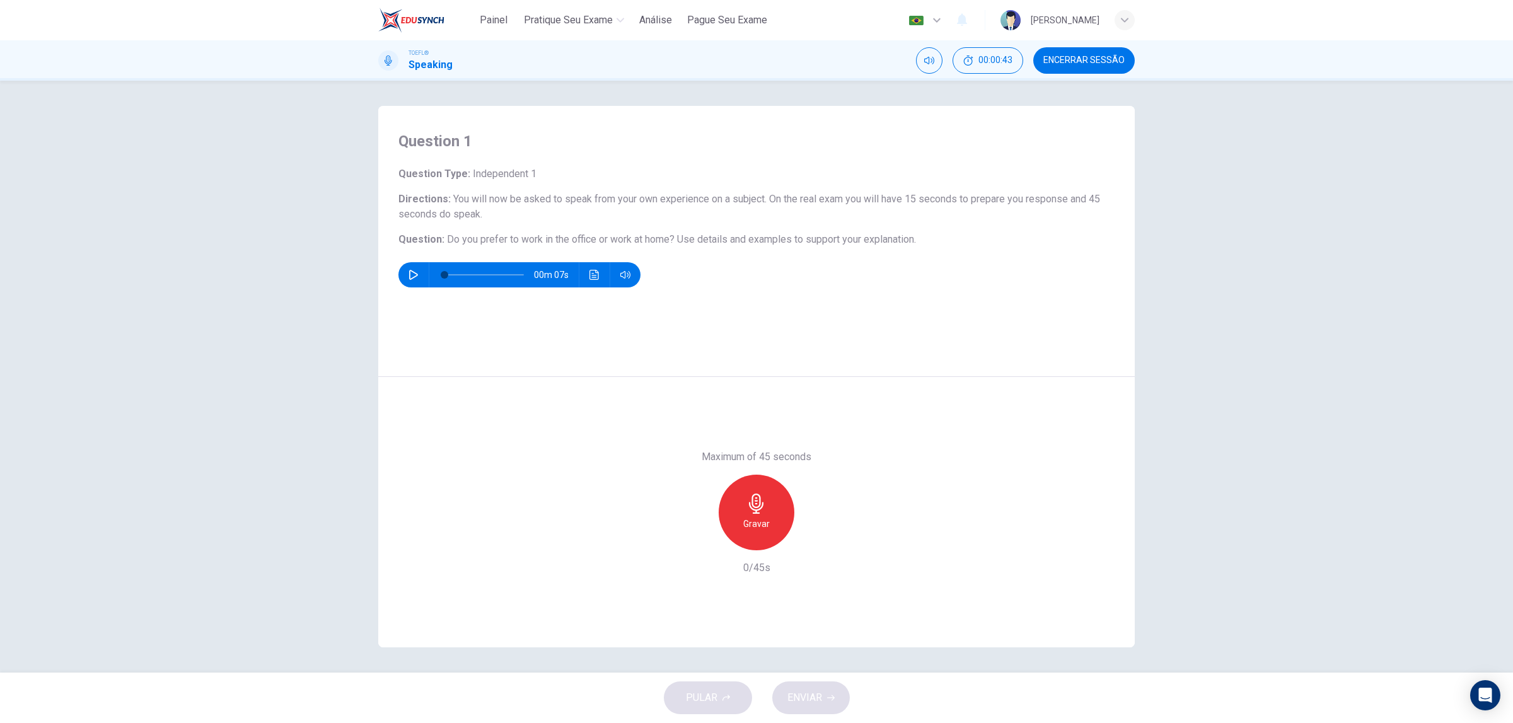
click at [763, 479] on div "Gravar" at bounding box center [757, 513] width 76 height 76
click at [772, 528] on div "Parar" at bounding box center [757, 513] width 76 height 76
click at [799, 598] on span "ENVIAR" at bounding box center [804, 698] width 35 height 18
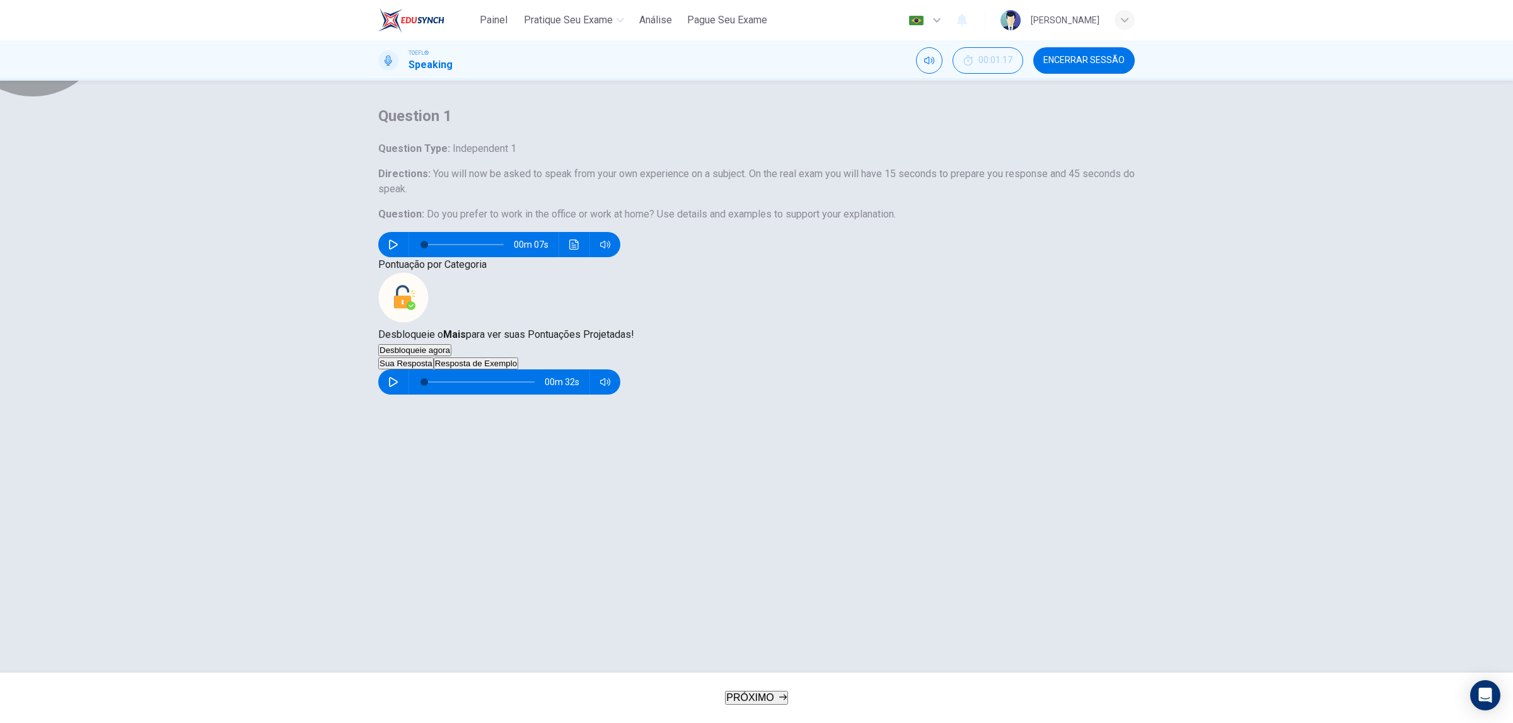
click at [511, 369] on button "Resposta de Exemplo" at bounding box center [476, 363] width 84 height 12
click at [393, 385] on icon "button" at bounding box center [388, 379] width 10 height 10
type input "42"
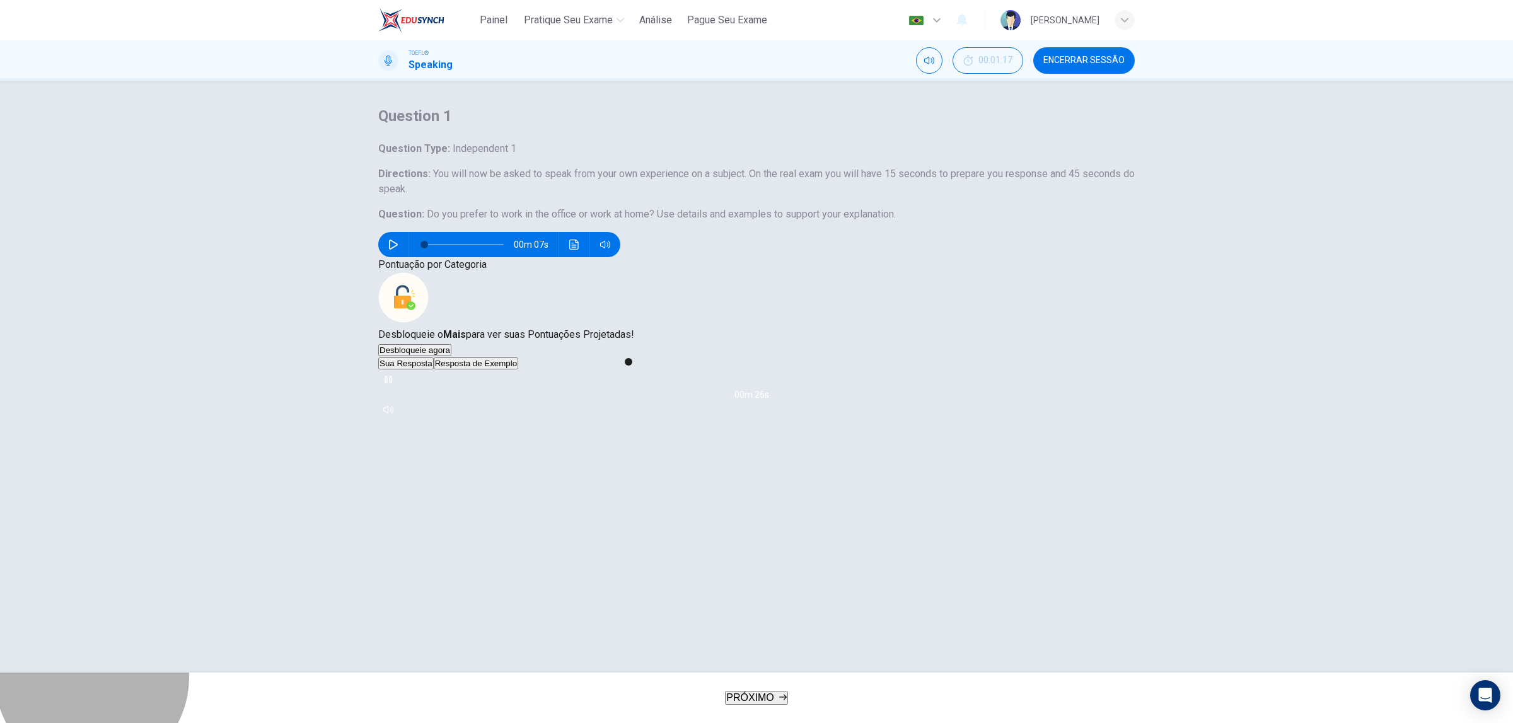
click at [788, 598] on button "PRÓXIMO" at bounding box center [756, 698] width 63 height 14
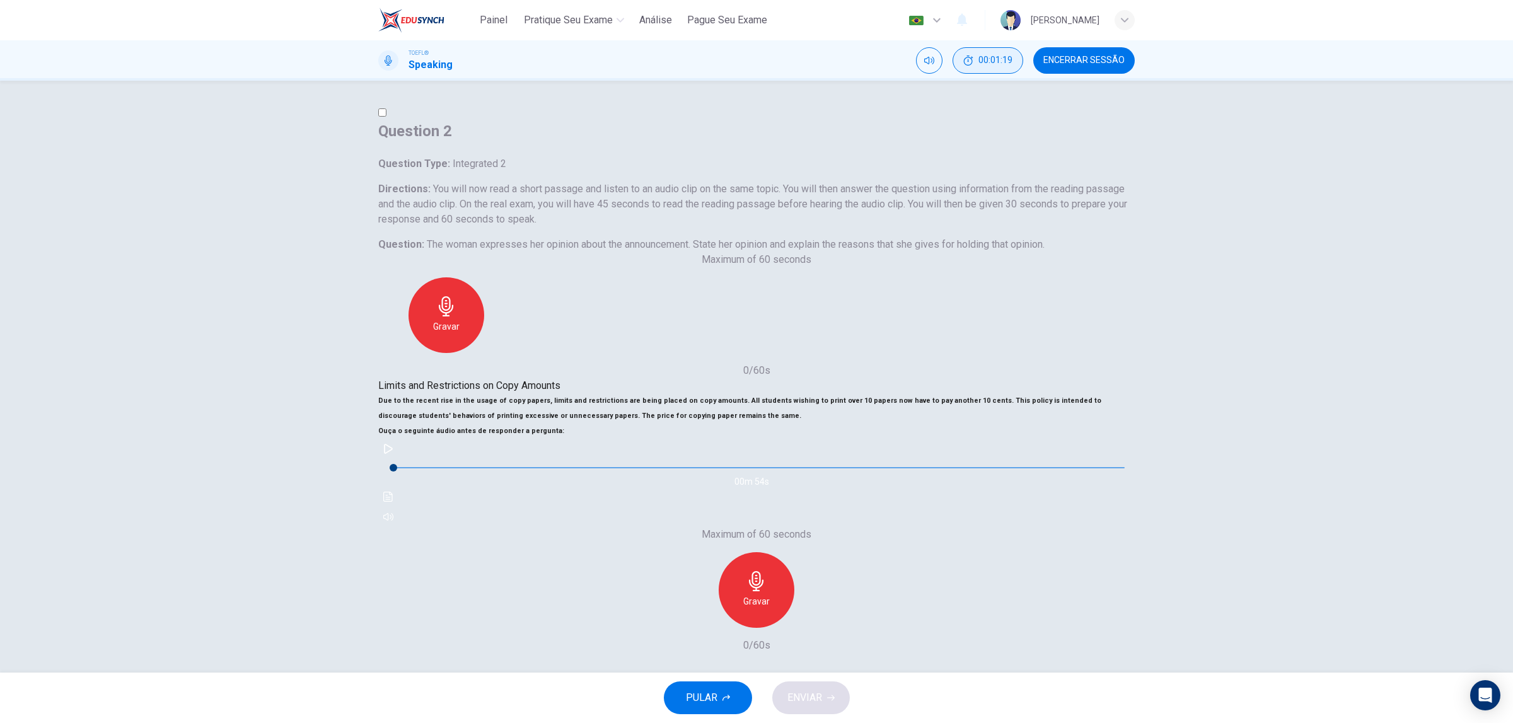
click at [991, 67] on button "00:01:19" at bounding box center [987, 60] width 71 height 26
click at [1014, 57] on icon "Mostrar" at bounding box center [1017, 54] width 10 height 10
click at [1043, 55] on button "Encerrar Sessão" at bounding box center [1083, 60] width 101 height 26
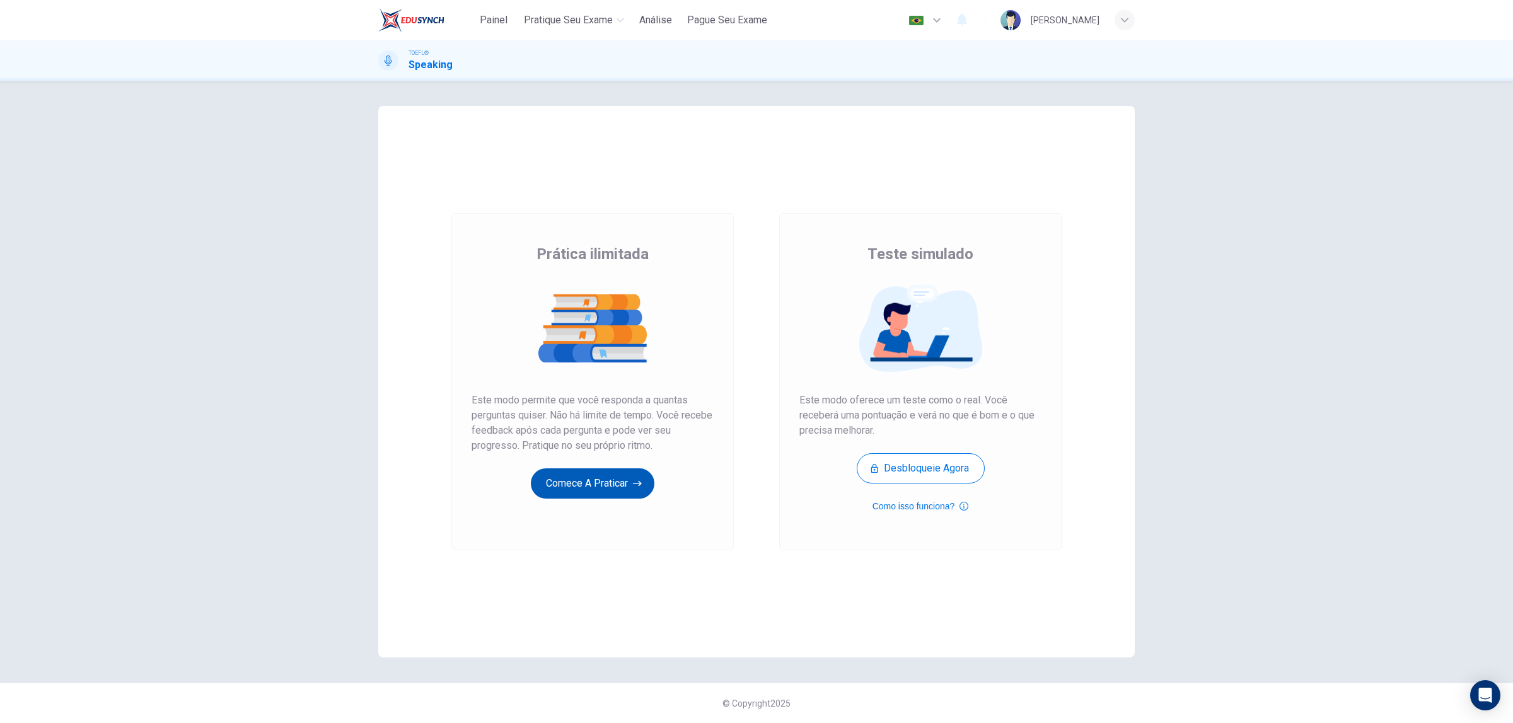
click at [583, 481] on button "Comece a praticar" at bounding box center [593, 483] width 124 height 30
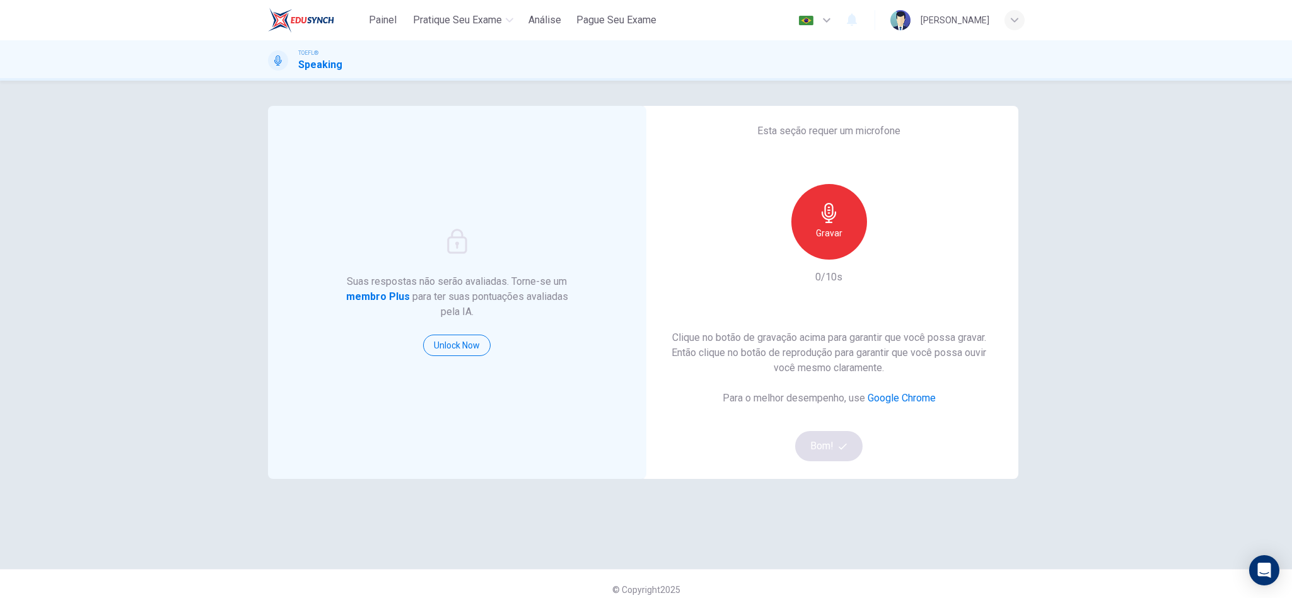
click at [832, 217] on icon "button" at bounding box center [829, 213] width 20 height 20
click at [838, 439] on button "Bom!" at bounding box center [828, 446] width 67 height 30
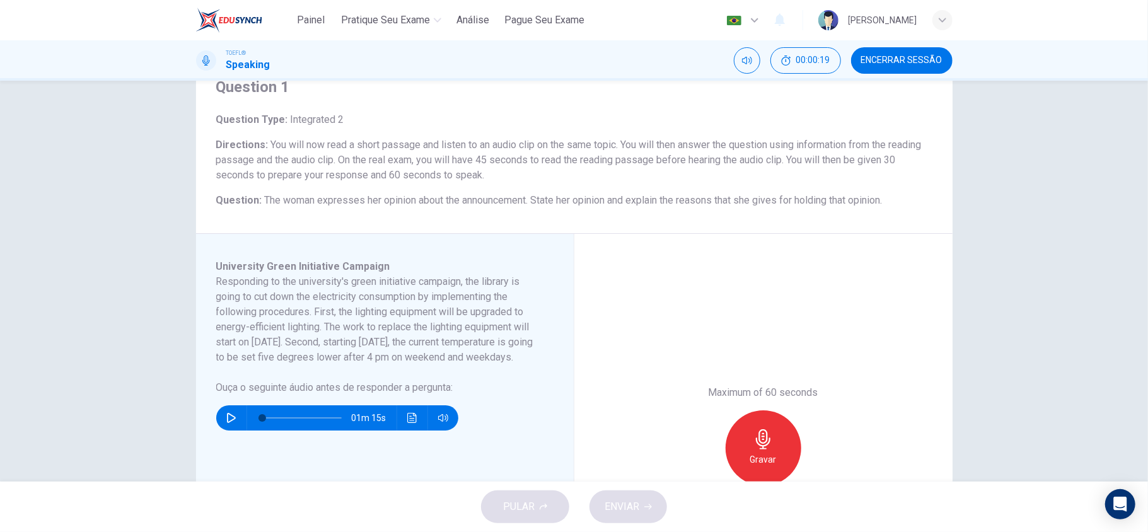
scroll to position [84, 0]
